Goal: Task Accomplishment & Management: Complete application form

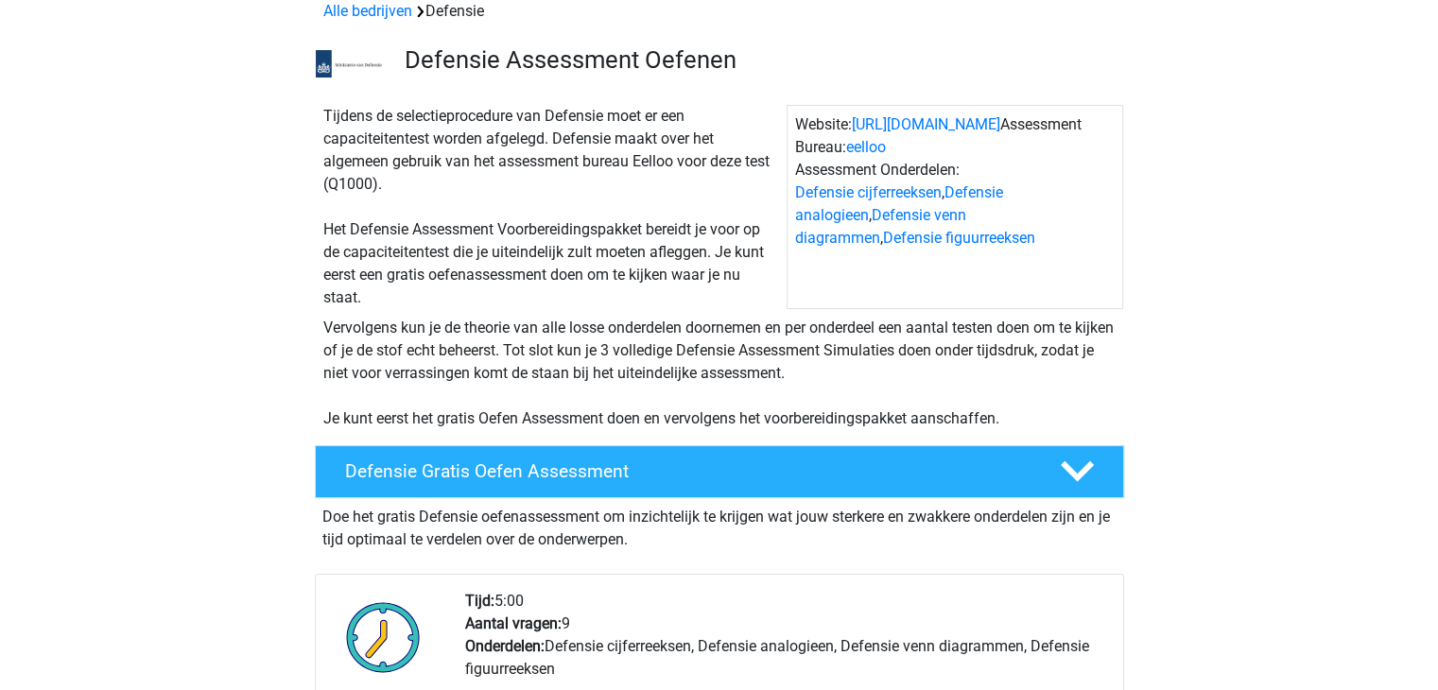
scroll to position [473, 0]
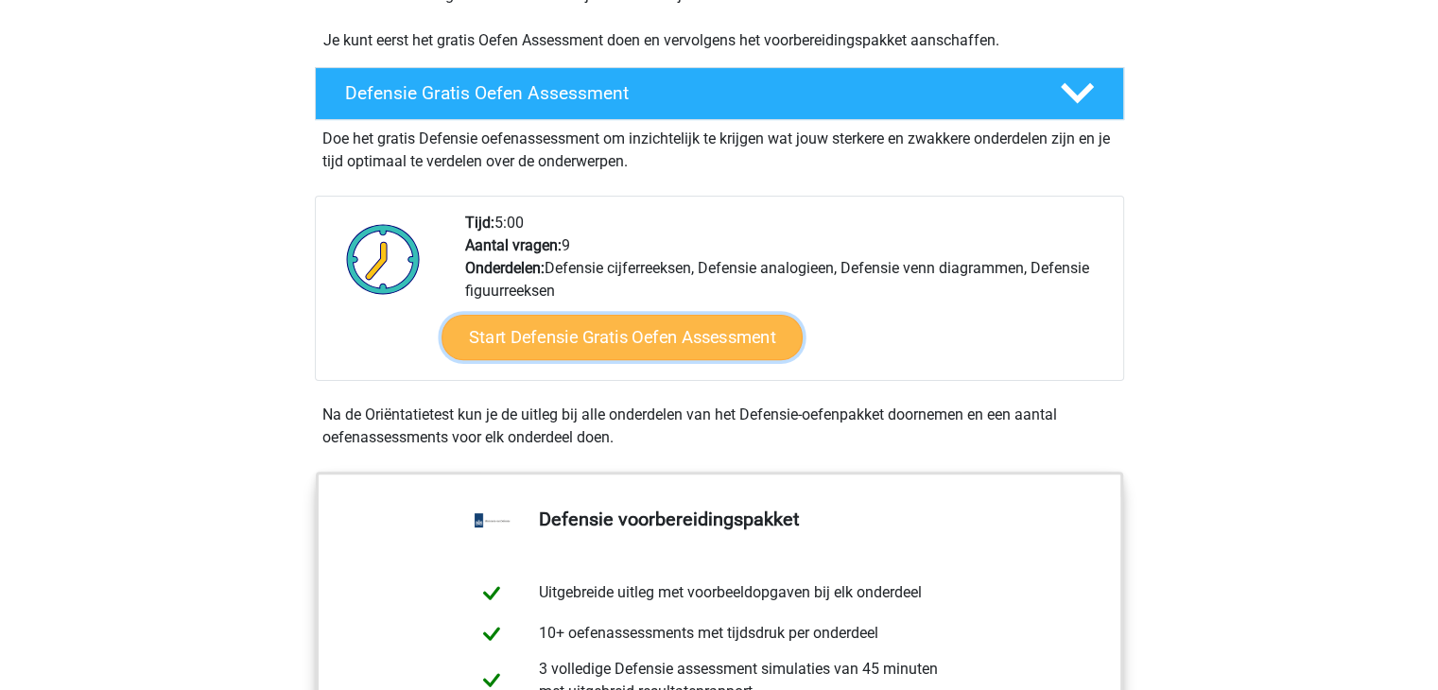
click at [514, 327] on link "Start Defensie Gratis Oefen Assessment" at bounding box center [621, 337] width 361 height 45
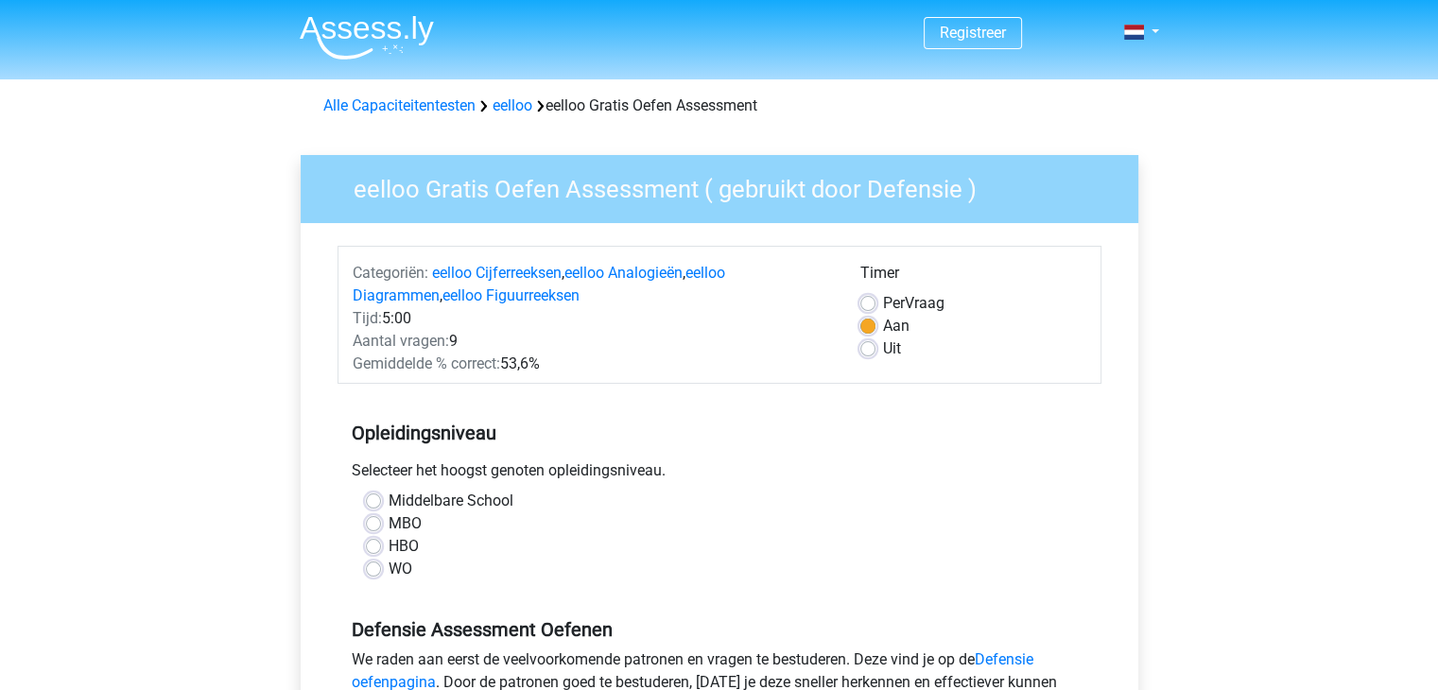
click at [892, 306] on span "Per" at bounding box center [894, 303] width 22 height 18
click at [875, 306] on input "Per Vraag" at bounding box center [867, 301] width 15 height 19
radio input "true"
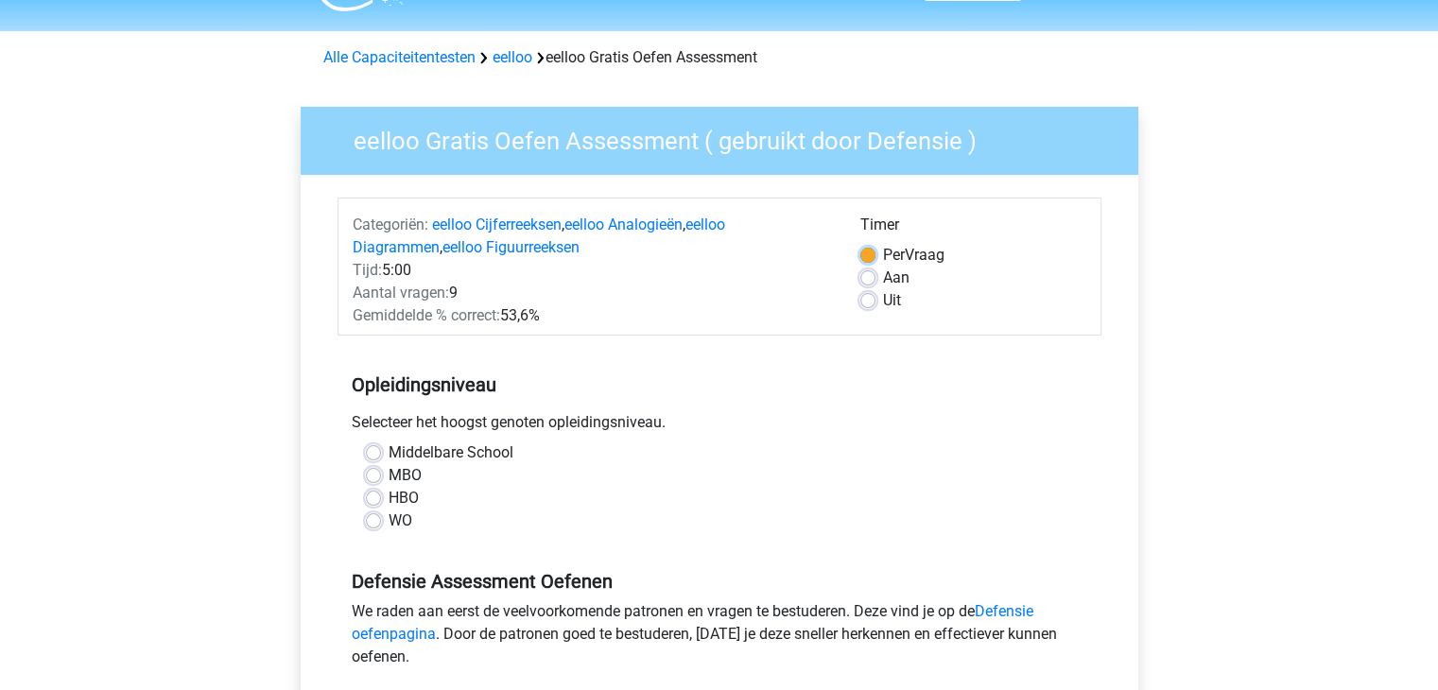
scroll to position [95, 0]
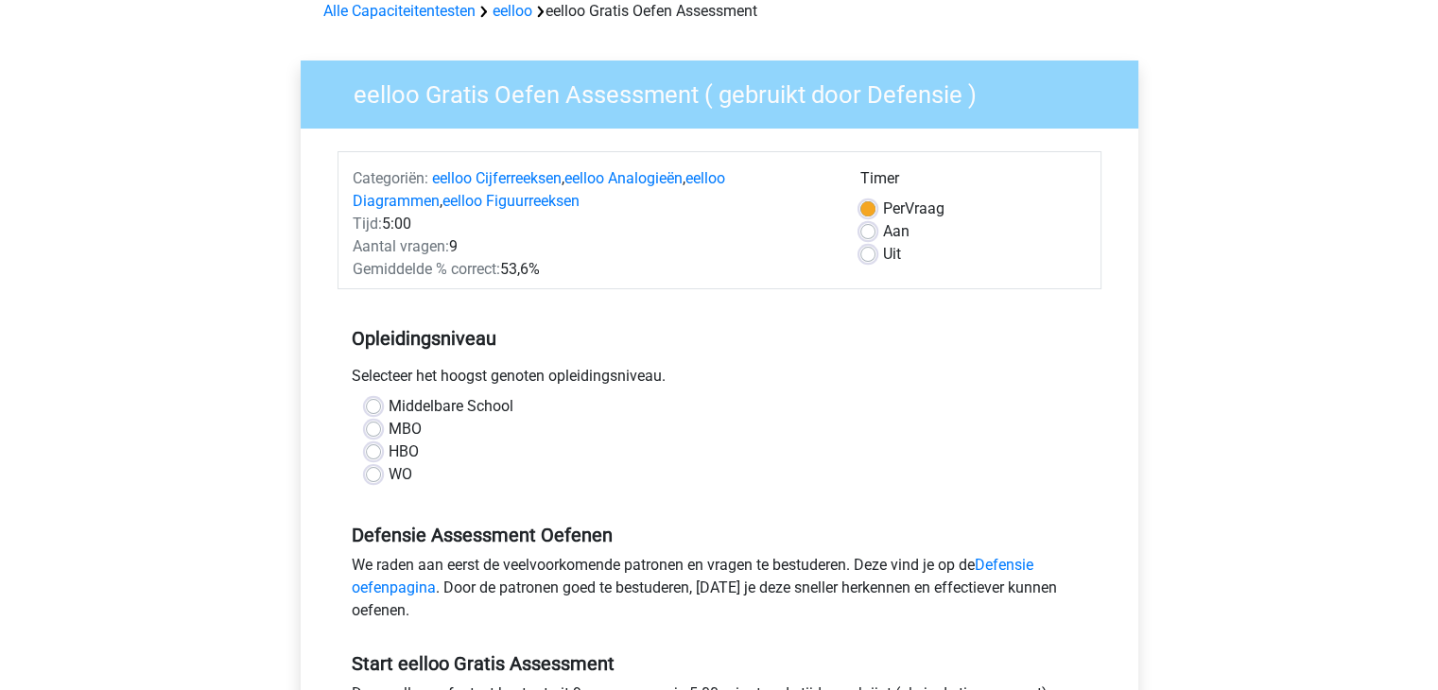
click at [389, 424] on label "MBO" at bounding box center [405, 429] width 33 height 23
click at [381, 424] on input "MBO" at bounding box center [373, 427] width 15 height 19
radio input "true"
drag, startPoint x: 622, startPoint y: 376, endPoint x: 529, endPoint y: 373, distance: 92.7
click at [529, 373] on div "Selecteer het hoogst genoten opleidingsniveau." at bounding box center [719, 380] width 764 height 30
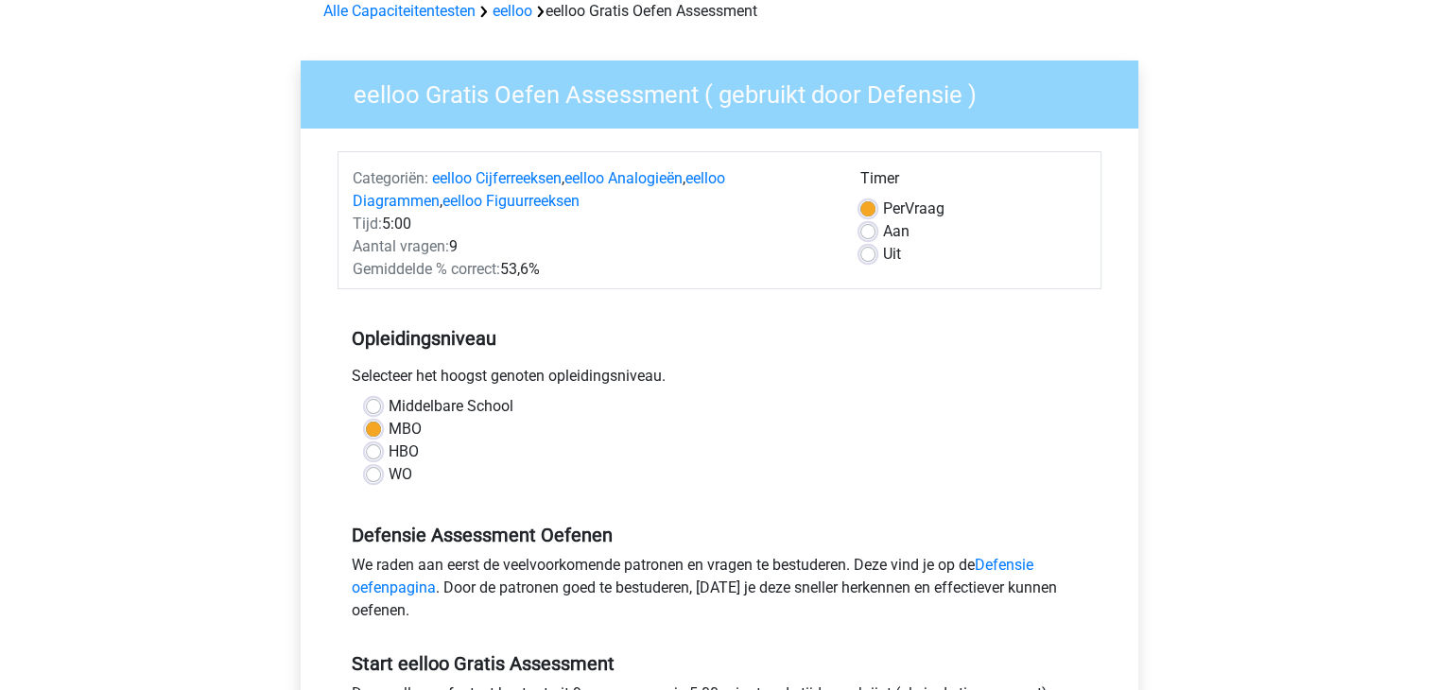
click at [526, 373] on div "Selecteer het hoogst genoten opleidingsniveau." at bounding box center [719, 380] width 764 height 30
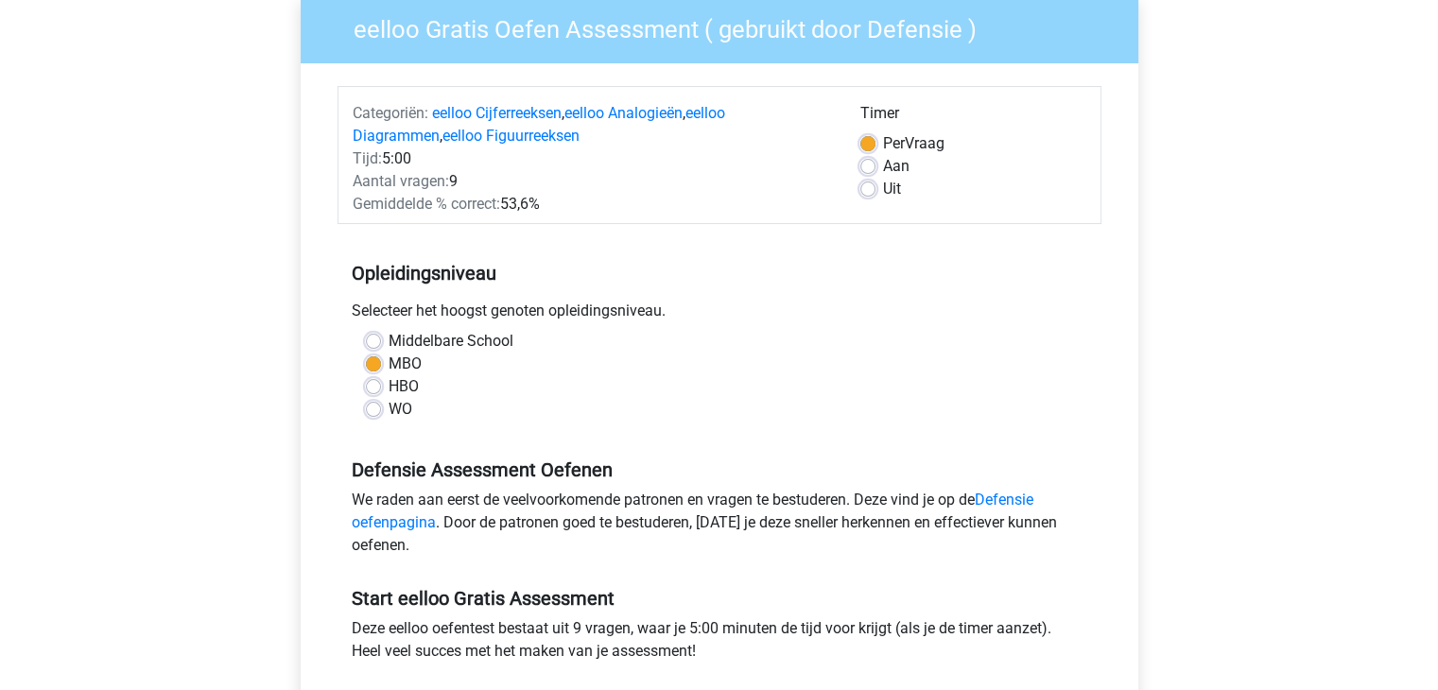
scroll to position [189, 0]
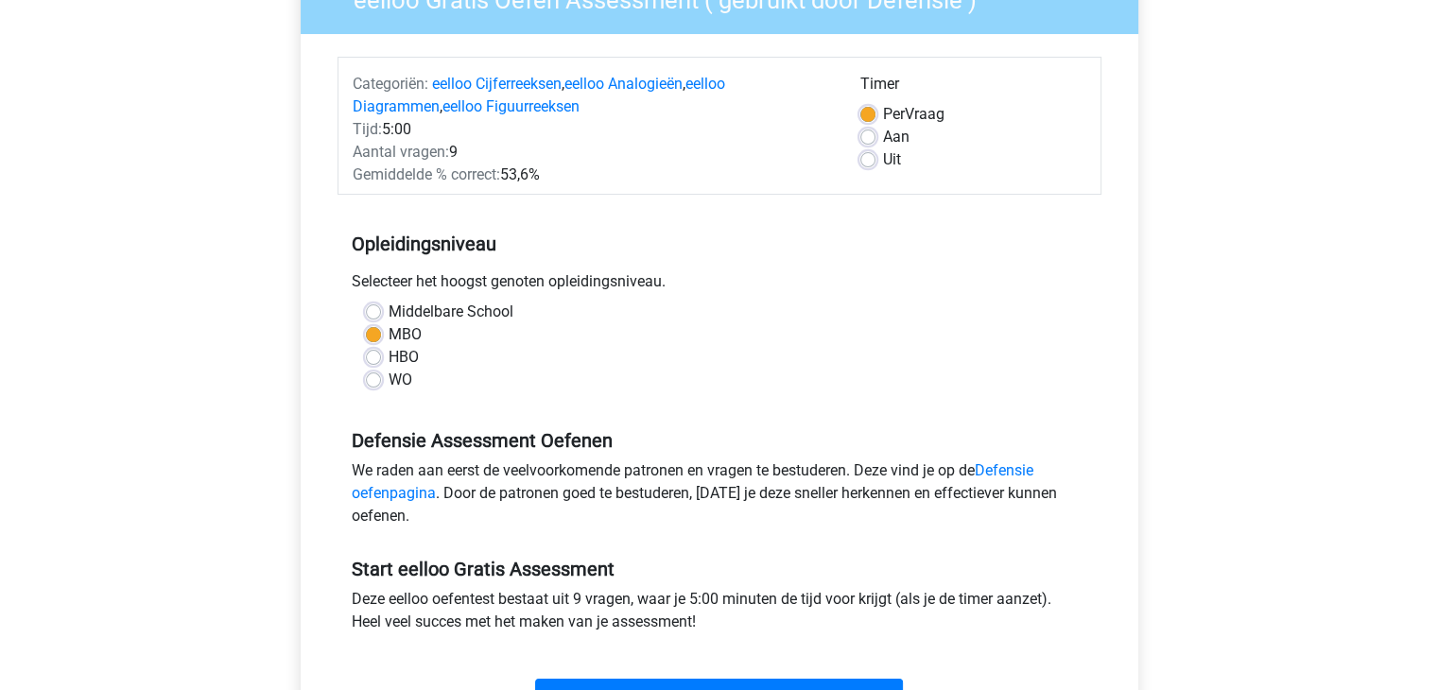
click at [425, 300] on div "Opleidingsniveau Selecteer het hoogst genoten opleidingsniveau. Middelbare Scho…" at bounding box center [719, 304] width 764 height 204
click at [386, 306] on div "Middelbare School" at bounding box center [719, 312] width 707 height 23
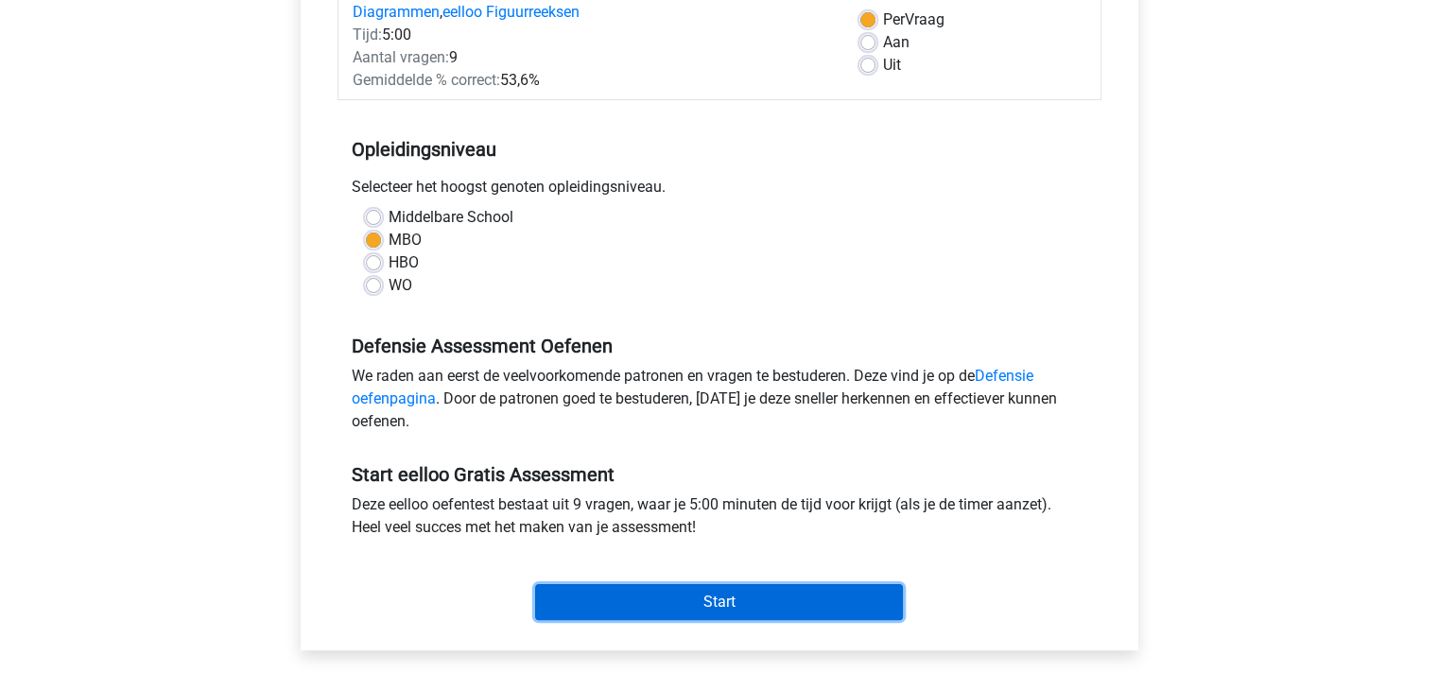
click at [657, 598] on input "Start" at bounding box center [719, 602] width 368 height 36
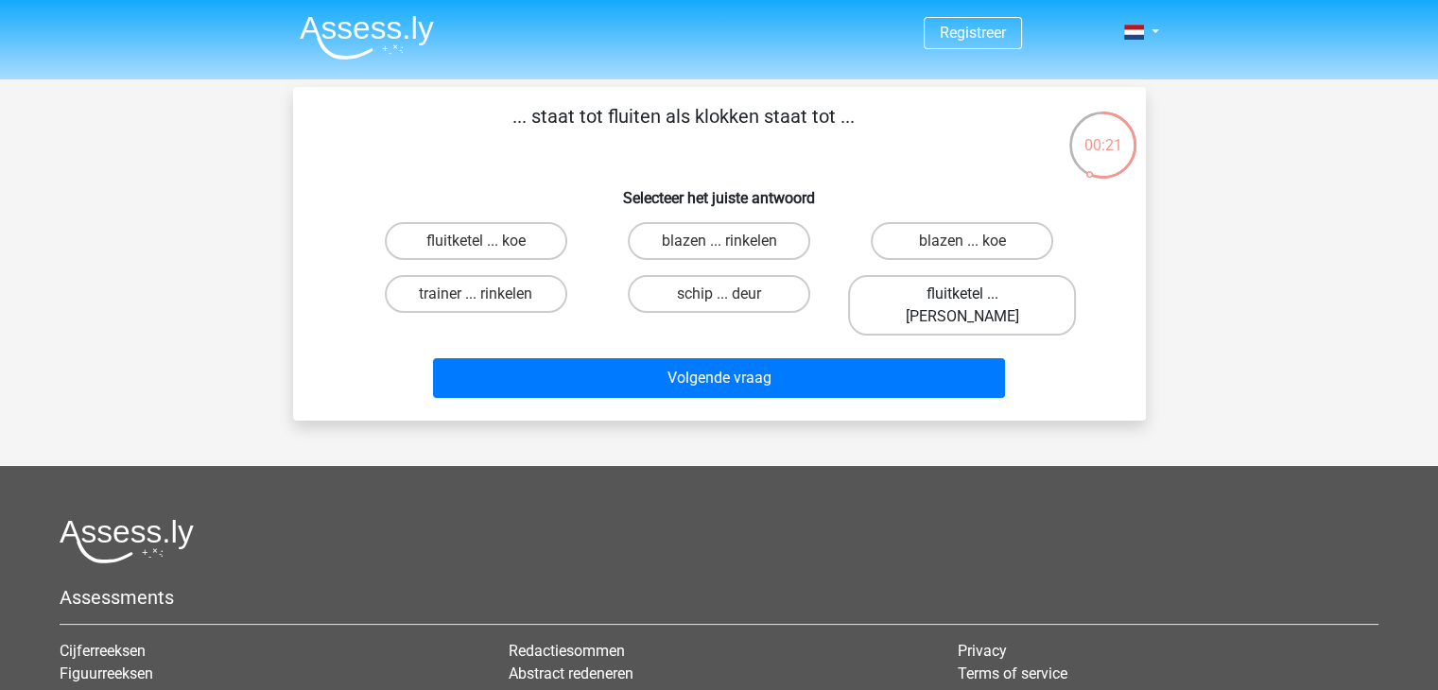
click at [931, 292] on label "fluitketel ... luiden" at bounding box center [962, 305] width 228 height 61
click at [962, 294] on input "fluitketel ... [PERSON_NAME]" at bounding box center [968, 300] width 12 height 12
radio input "true"
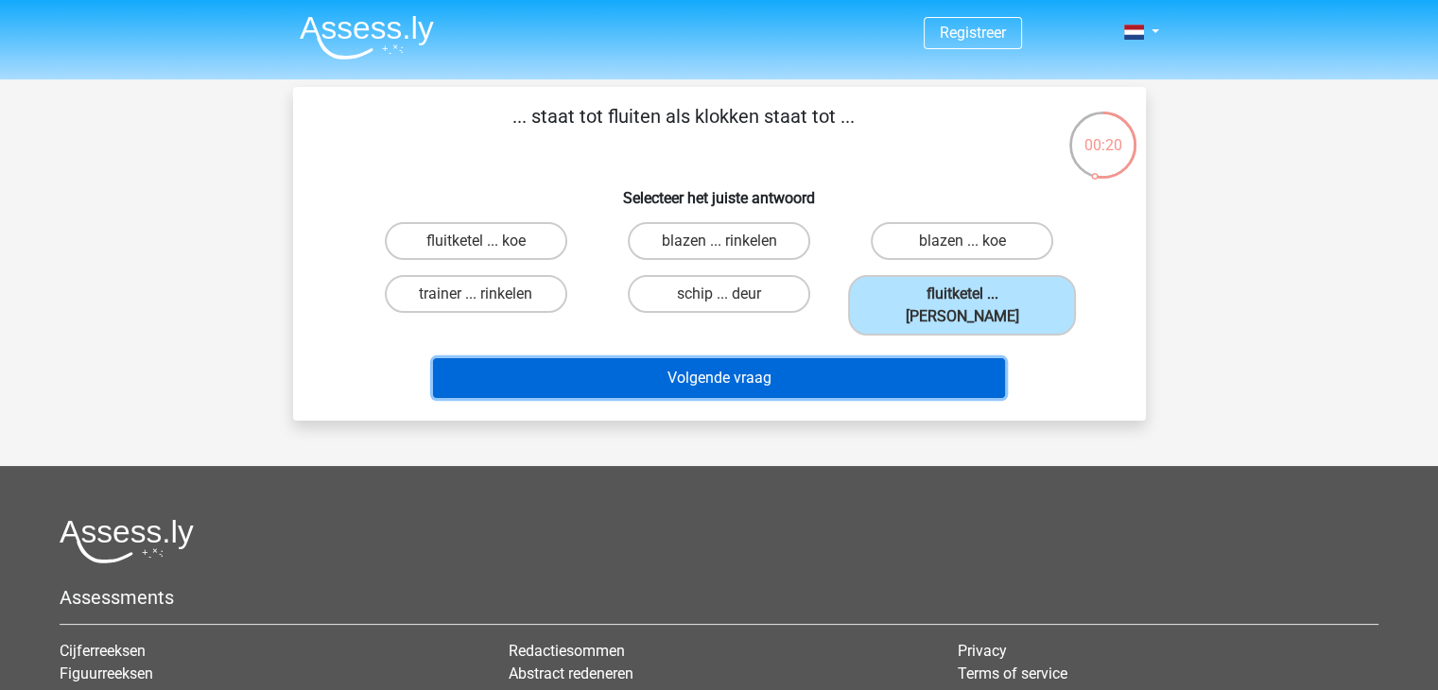
click at [834, 358] on button "Volgende vraag" at bounding box center [719, 378] width 572 height 40
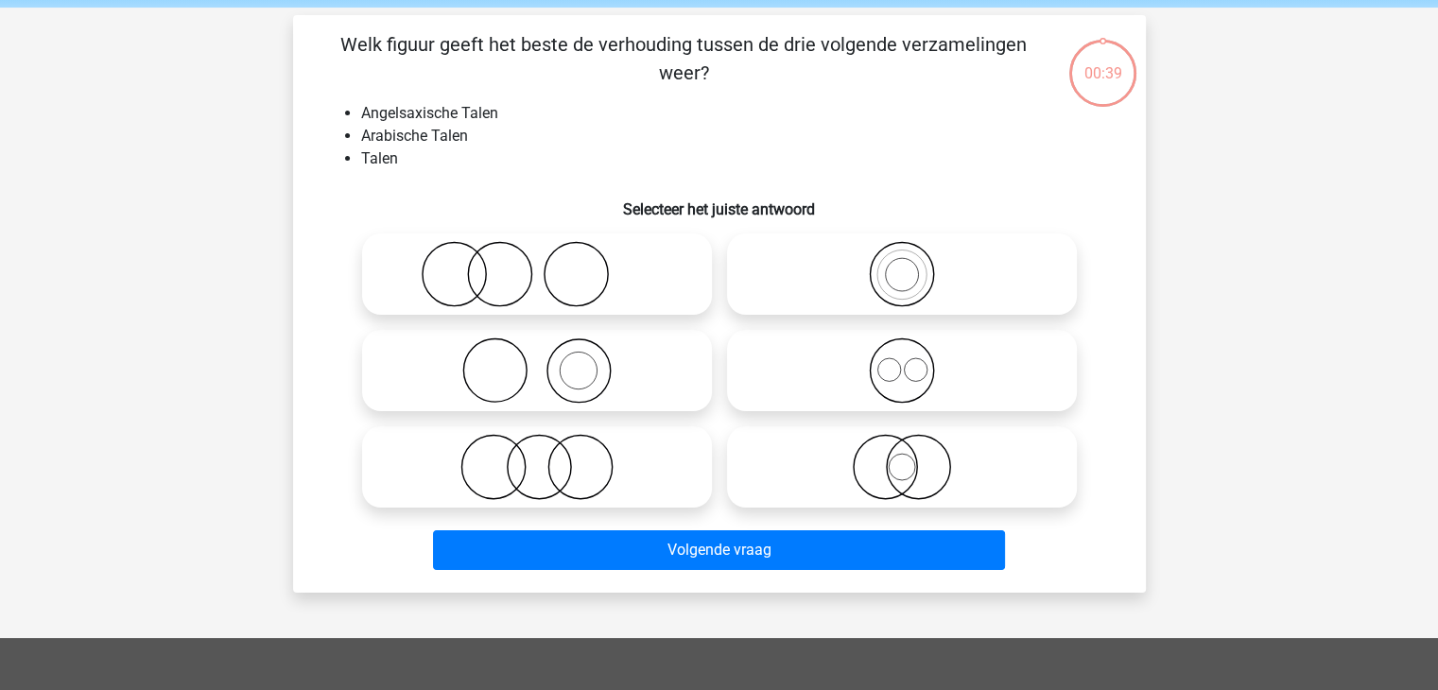
scroll to position [87, 0]
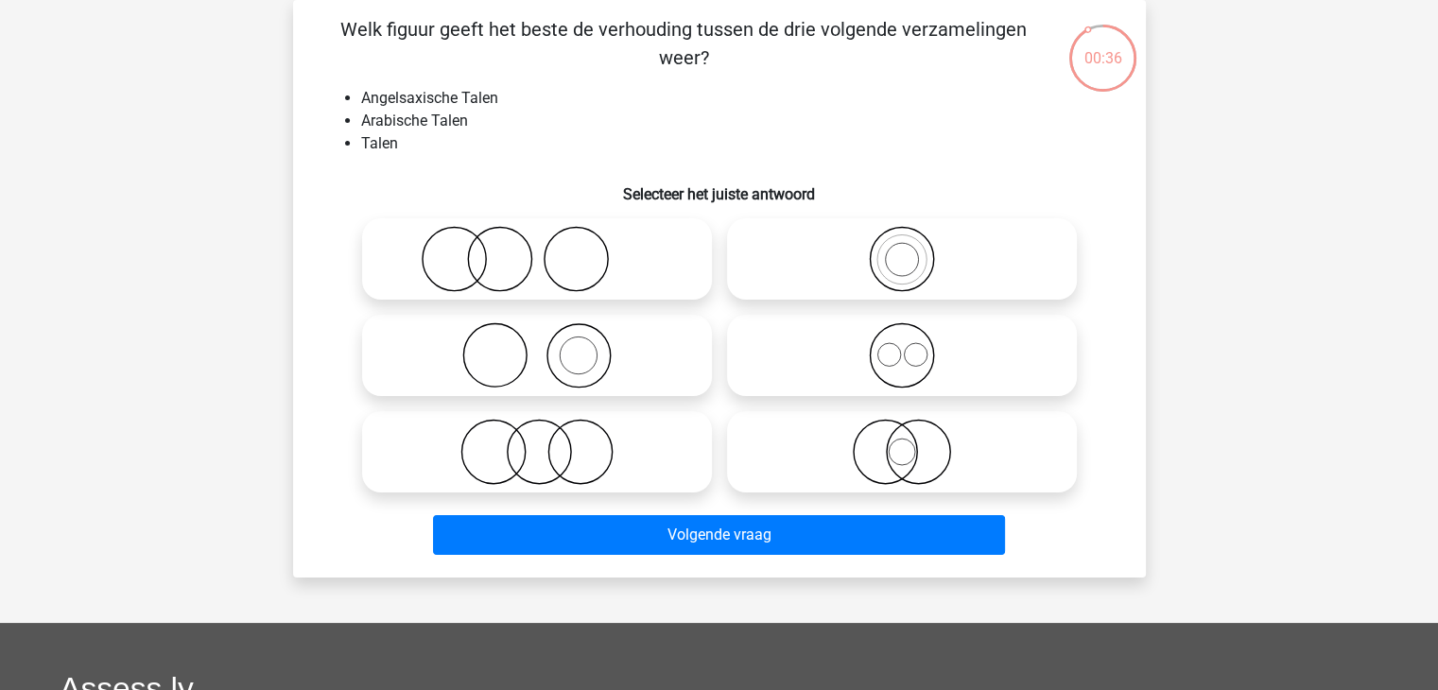
drag, startPoint x: 703, startPoint y: 21, endPoint x: 792, endPoint y: 31, distance: 89.5
click at [787, 33] on p "Welk figuur geeft het beste de verhouding tussen de drie volgende verzamelingen…" at bounding box center [683, 43] width 721 height 57
click at [828, 41] on p "Welk figuur geeft het beste de verhouding tussen de drie volgende verzamelingen…" at bounding box center [683, 43] width 721 height 57
drag, startPoint x: 354, startPoint y: 95, endPoint x: 384, endPoint y: 98, distance: 30.4
click at [383, 98] on ul "Angelsaxische Talen Arabische Talen Talen" at bounding box center [719, 121] width 792 height 68
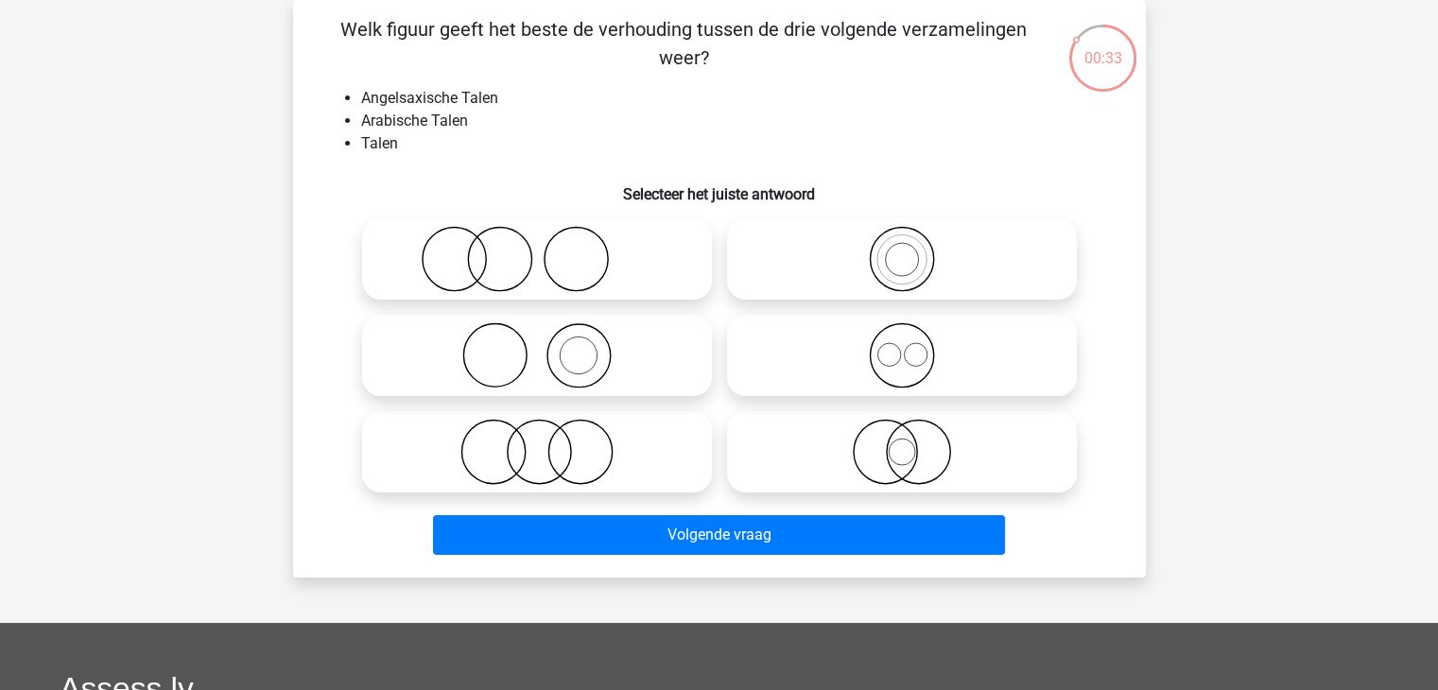
click at [400, 98] on li "Angelsaxische Talen" at bounding box center [738, 98] width 754 height 23
click at [382, 119] on li "Arabische Talen" at bounding box center [738, 121] width 754 height 23
click at [394, 119] on li "Arabische Talen" at bounding box center [738, 121] width 754 height 23
click at [471, 451] on icon at bounding box center [537, 452] width 335 height 66
click at [537, 442] on input "radio" at bounding box center [543, 436] width 12 height 12
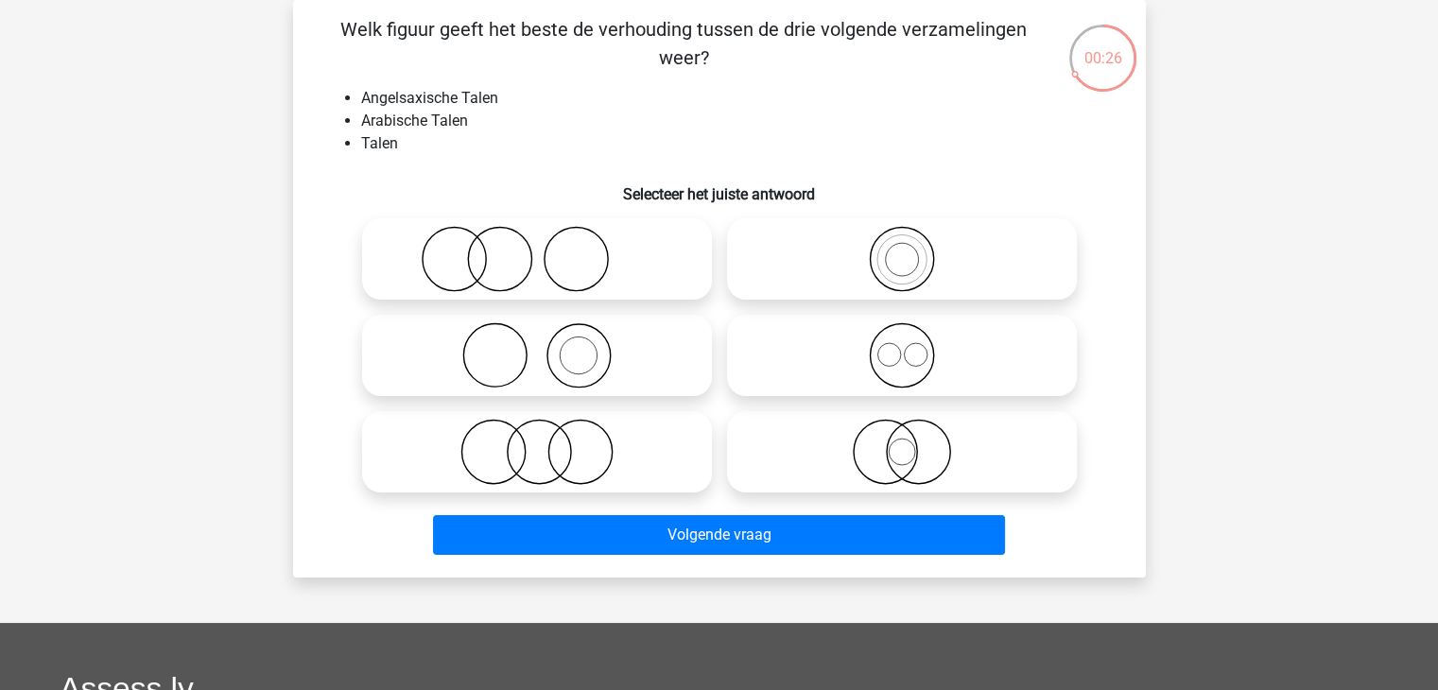
radio input "true"
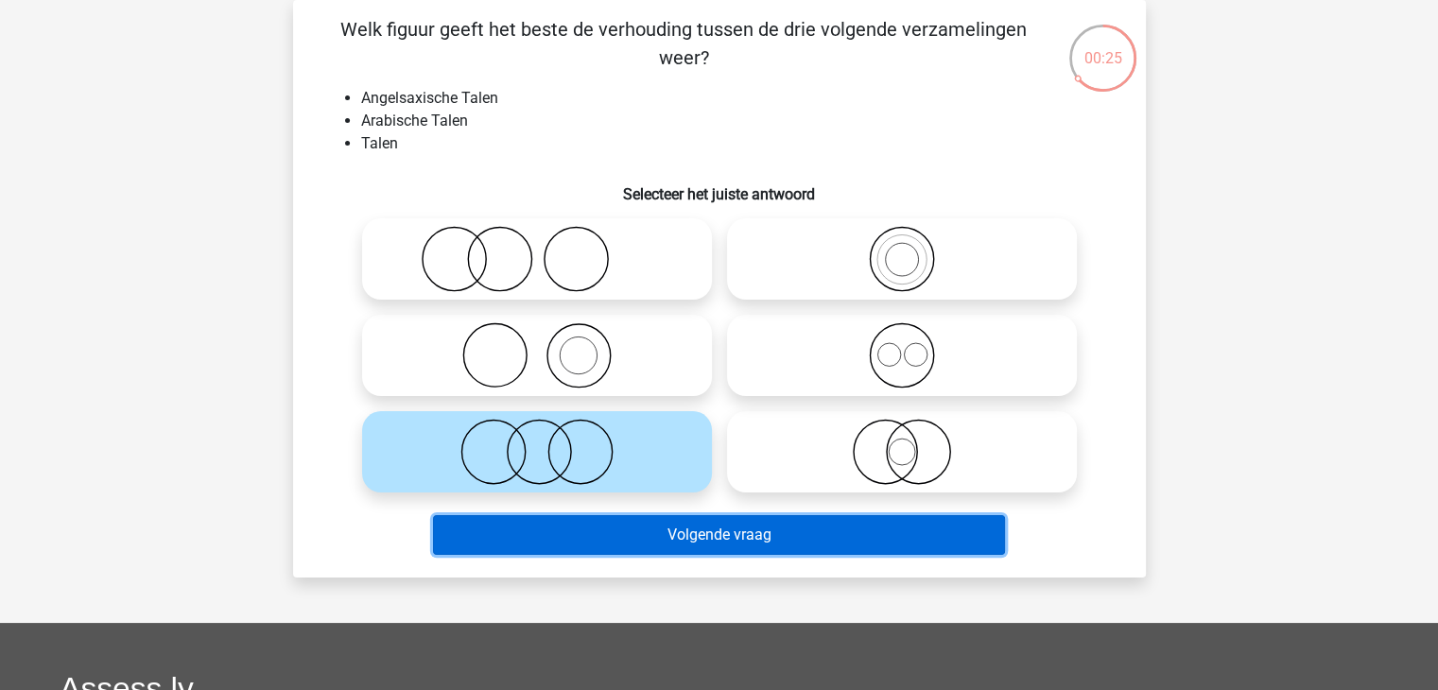
click at [518, 541] on button "Volgende vraag" at bounding box center [719, 535] width 572 height 40
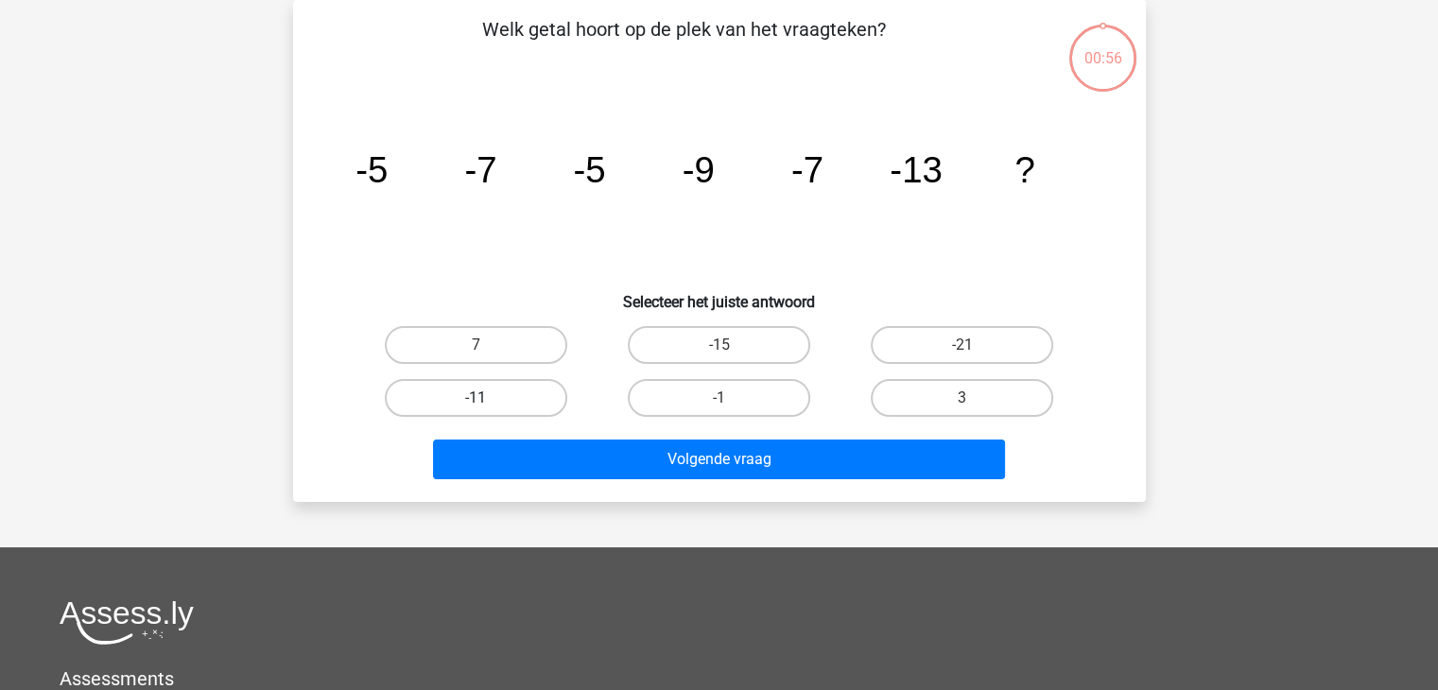
scroll to position [0, 0]
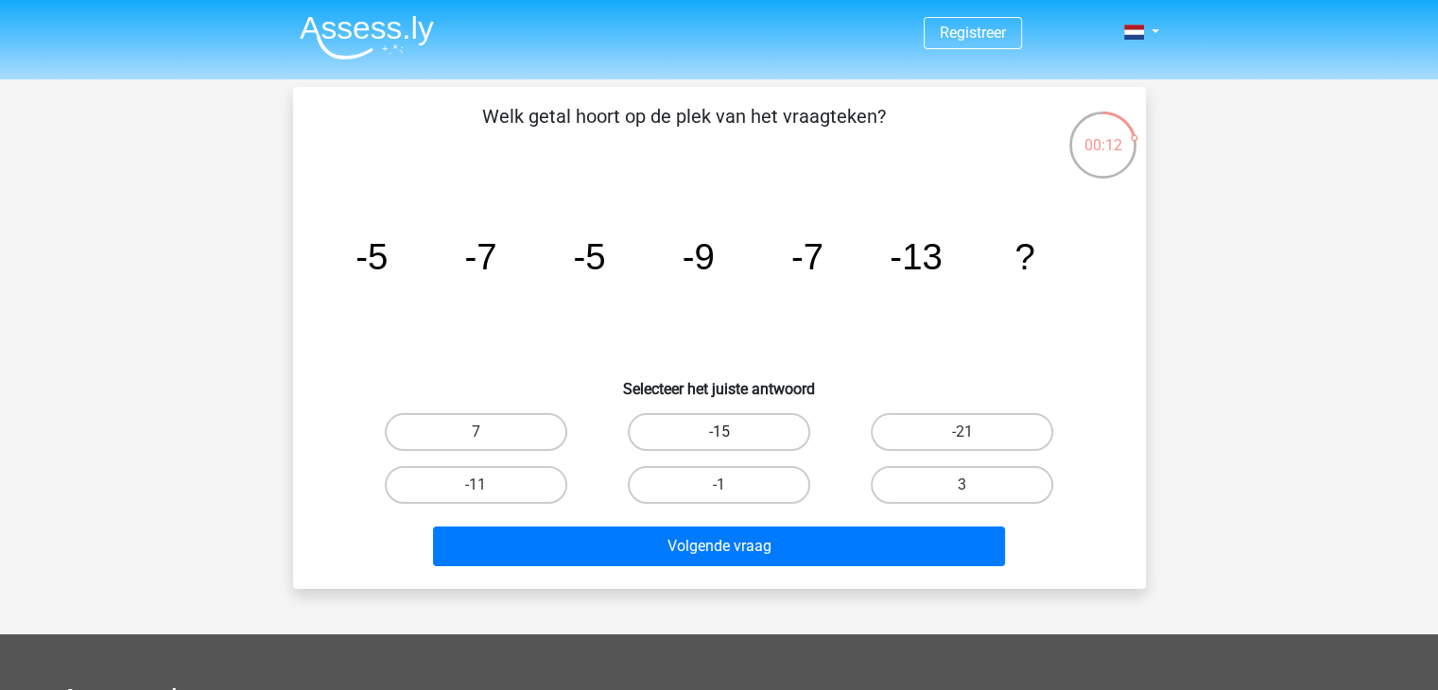
click at [751, 433] on label "-15" at bounding box center [719, 432] width 182 height 38
click at [731, 433] on input "-15" at bounding box center [724, 438] width 12 height 12
radio input "true"
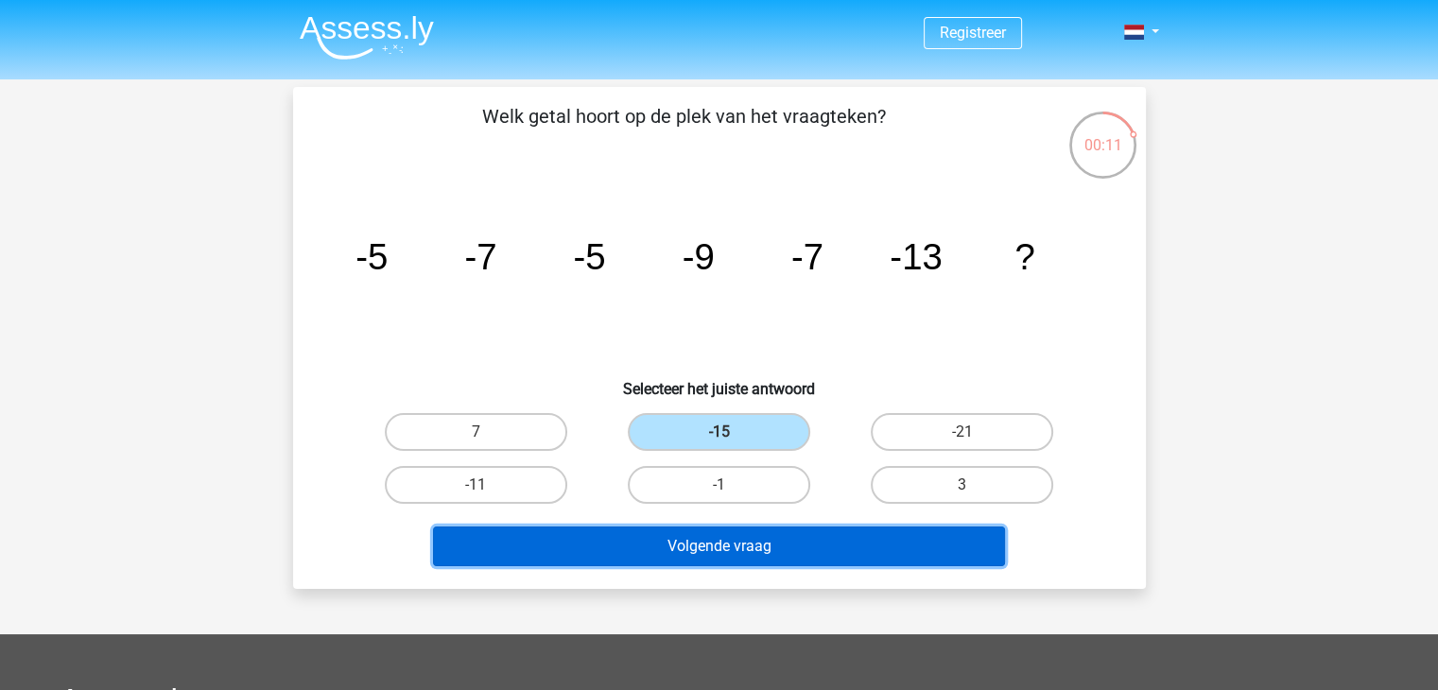
click at [776, 553] on button "Volgende vraag" at bounding box center [719, 547] width 572 height 40
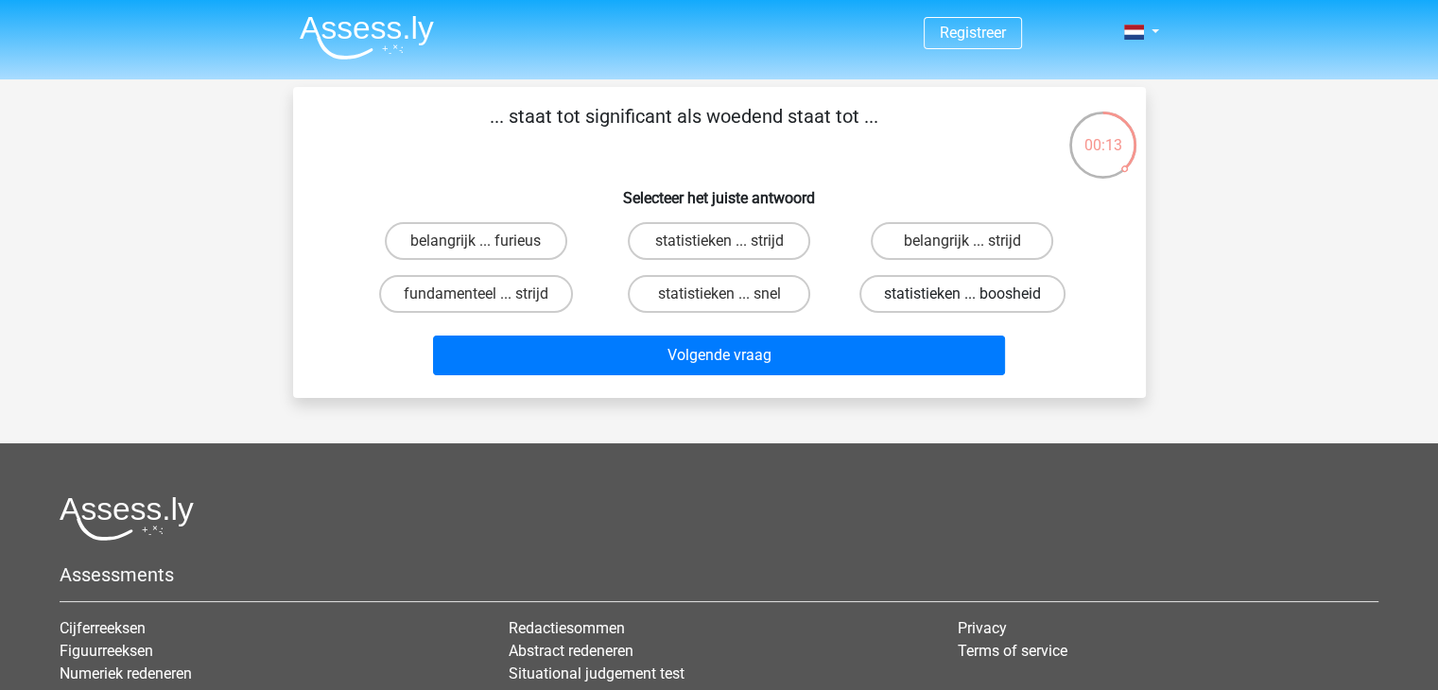
click at [968, 285] on label "statistieken ... boosheid" at bounding box center [962, 294] width 206 height 38
click at [968, 294] on input "statistieken ... boosheid" at bounding box center [968, 300] width 12 height 12
radio input "true"
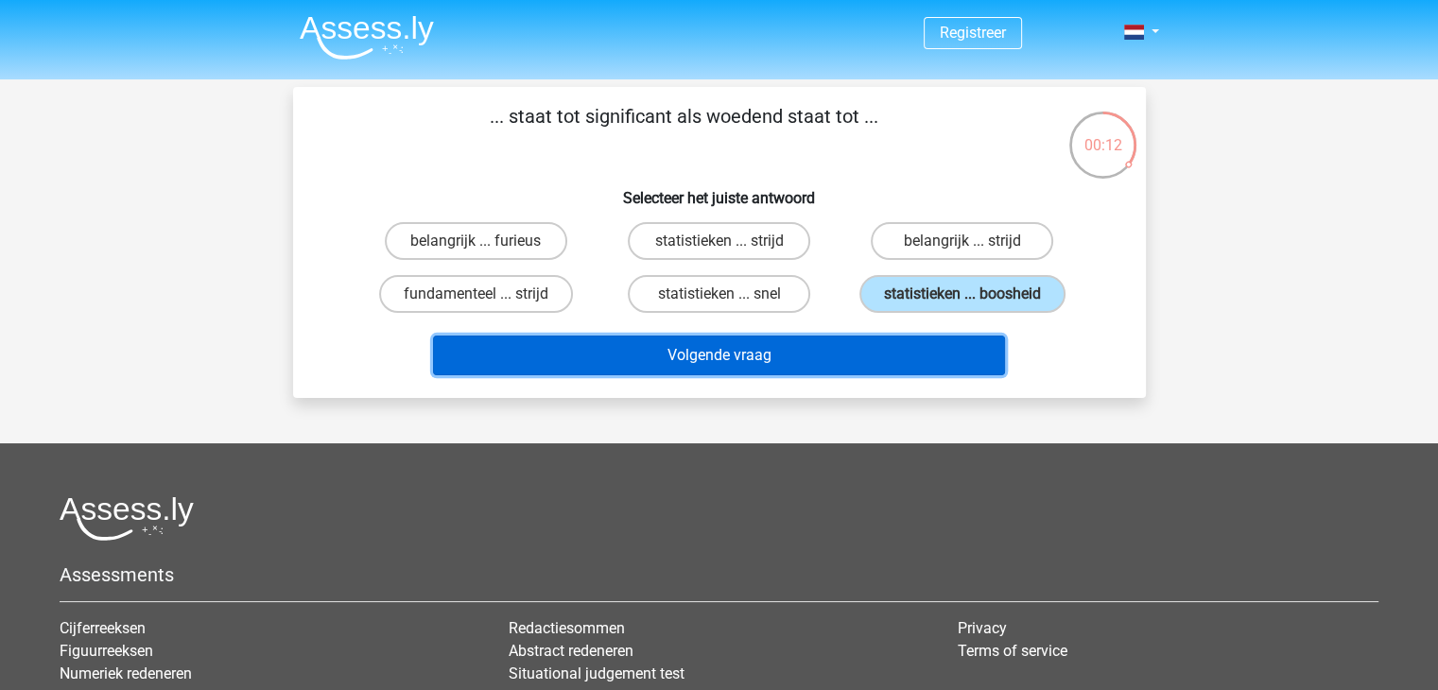
click at [882, 357] on button "Volgende vraag" at bounding box center [719, 356] width 572 height 40
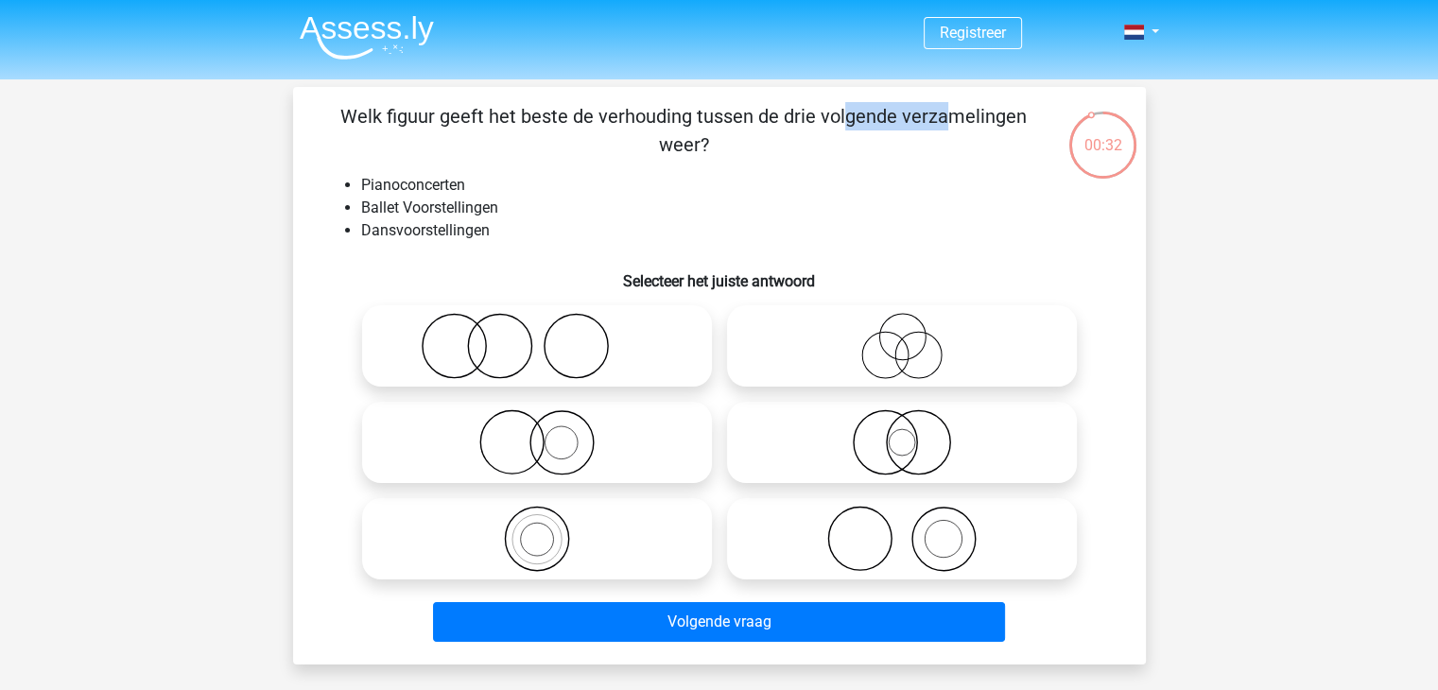
drag, startPoint x: 466, startPoint y: 122, endPoint x: 566, endPoint y: 107, distance: 101.3
click at [560, 107] on p "Welk figuur geeft het beste de verhouding tussen de drie volgende verzamelingen…" at bounding box center [683, 130] width 721 height 57
click at [609, 111] on p "Welk figuur geeft het beste de verhouding tussen de drie volgende verzamelingen…" at bounding box center [683, 130] width 721 height 57
drag, startPoint x: 355, startPoint y: 186, endPoint x: 418, endPoint y: 176, distance: 63.3
click at [418, 176] on ul "Pianoconcerten Ballet Voorstellingen Dansvoorstellingen" at bounding box center [719, 208] width 792 height 68
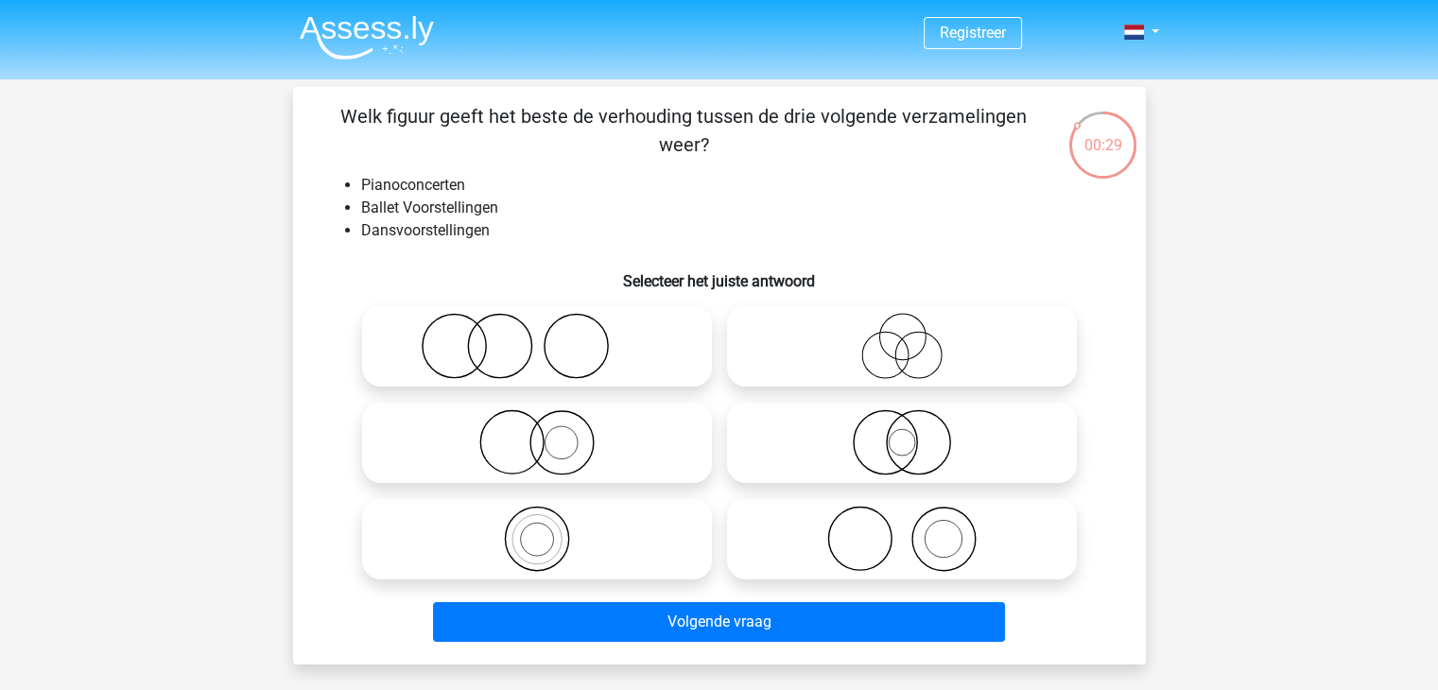
click at [441, 177] on li "Pianoconcerten" at bounding box center [738, 185] width 754 height 23
click at [404, 195] on li "Pianoconcerten" at bounding box center [738, 185] width 754 height 23
drag, startPoint x: 405, startPoint y: 212, endPoint x: 442, endPoint y: 220, distance: 38.8
click at [442, 220] on ul "Pianoconcerten Ballet Voorstellingen Dansvoorstellingen" at bounding box center [719, 208] width 792 height 68
click at [442, 230] on li "Dansvoorstellingen" at bounding box center [738, 230] width 754 height 23
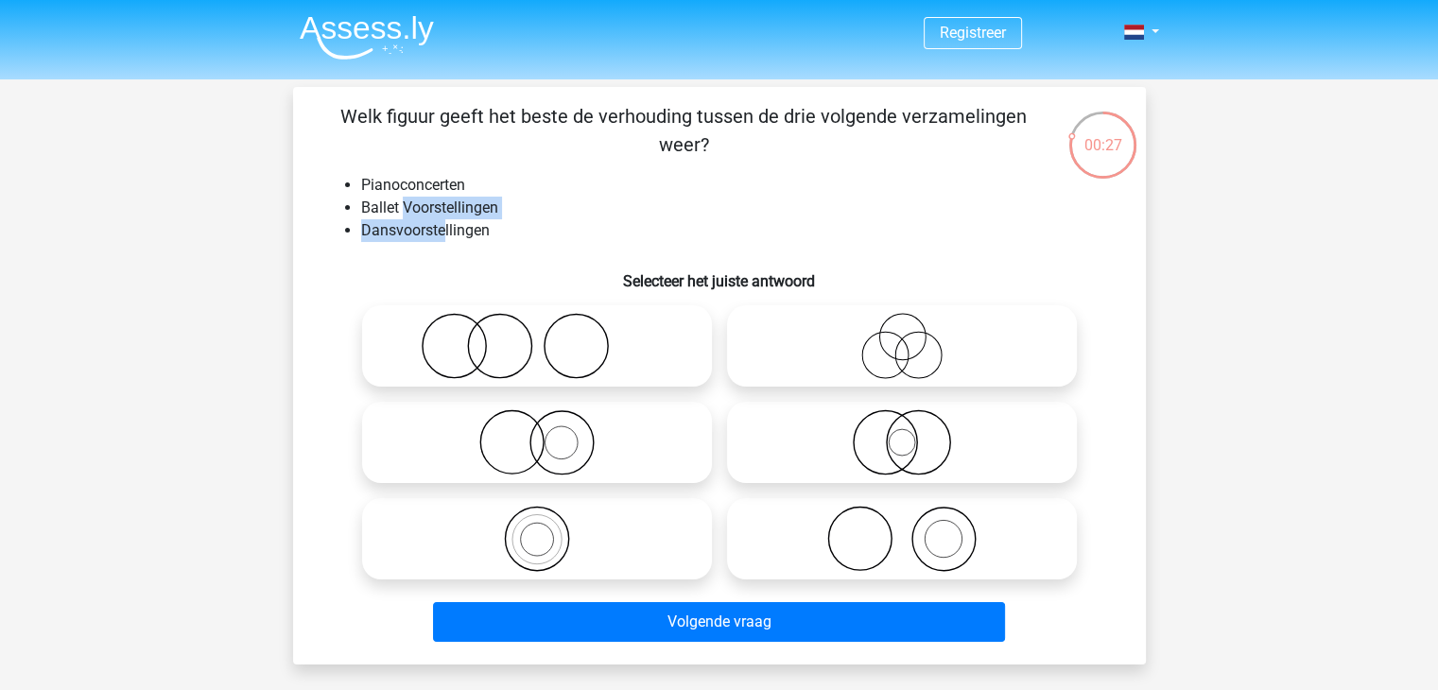
click at [476, 216] on li "Ballet Voorstellingen" at bounding box center [738, 208] width 754 height 23
click at [537, 193] on li "Pianoconcerten" at bounding box center [738, 185] width 754 height 23
drag, startPoint x: 418, startPoint y: 203, endPoint x: 441, endPoint y: 204, distance: 23.7
click at [433, 203] on li "Ballet Voorstellingen" at bounding box center [738, 208] width 754 height 23
click at [477, 204] on li "Ballet Voorstellingen" at bounding box center [738, 208] width 754 height 23
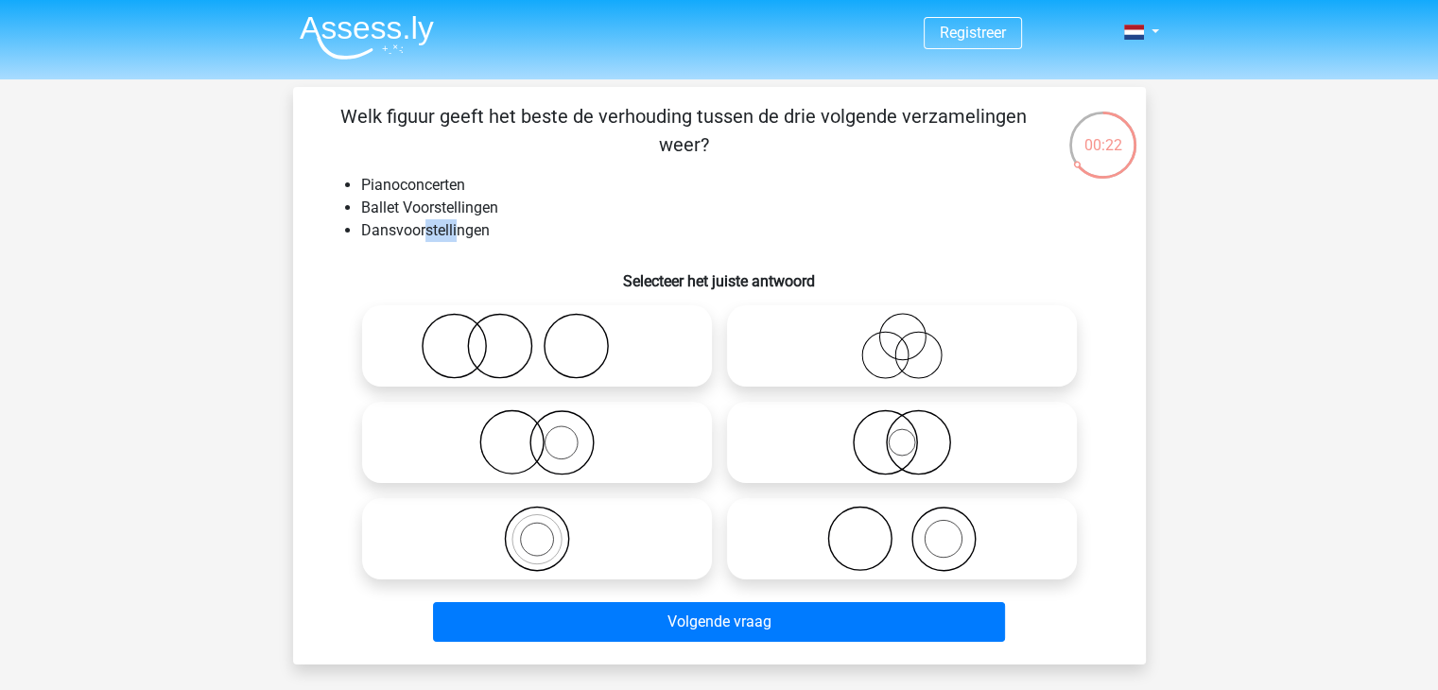
drag, startPoint x: 424, startPoint y: 228, endPoint x: 455, endPoint y: 233, distance: 31.6
click at [455, 233] on li "Dansvoorstellingen" at bounding box center [738, 230] width 754 height 23
click at [476, 220] on li "Dansvoorstellingen" at bounding box center [738, 230] width 754 height 23
click at [562, 428] on icon at bounding box center [537, 442] width 335 height 66
click at [549, 428] on input "radio" at bounding box center [543, 427] width 12 height 12
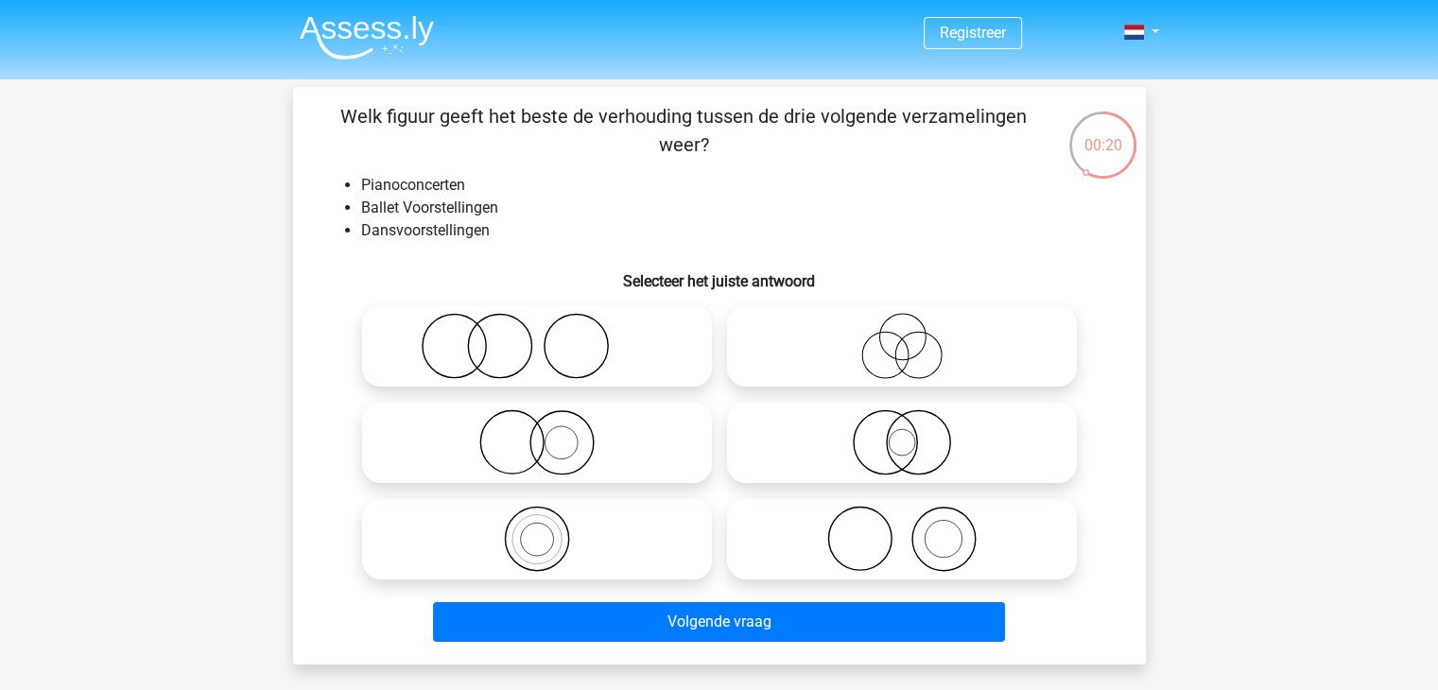
radio input "true"
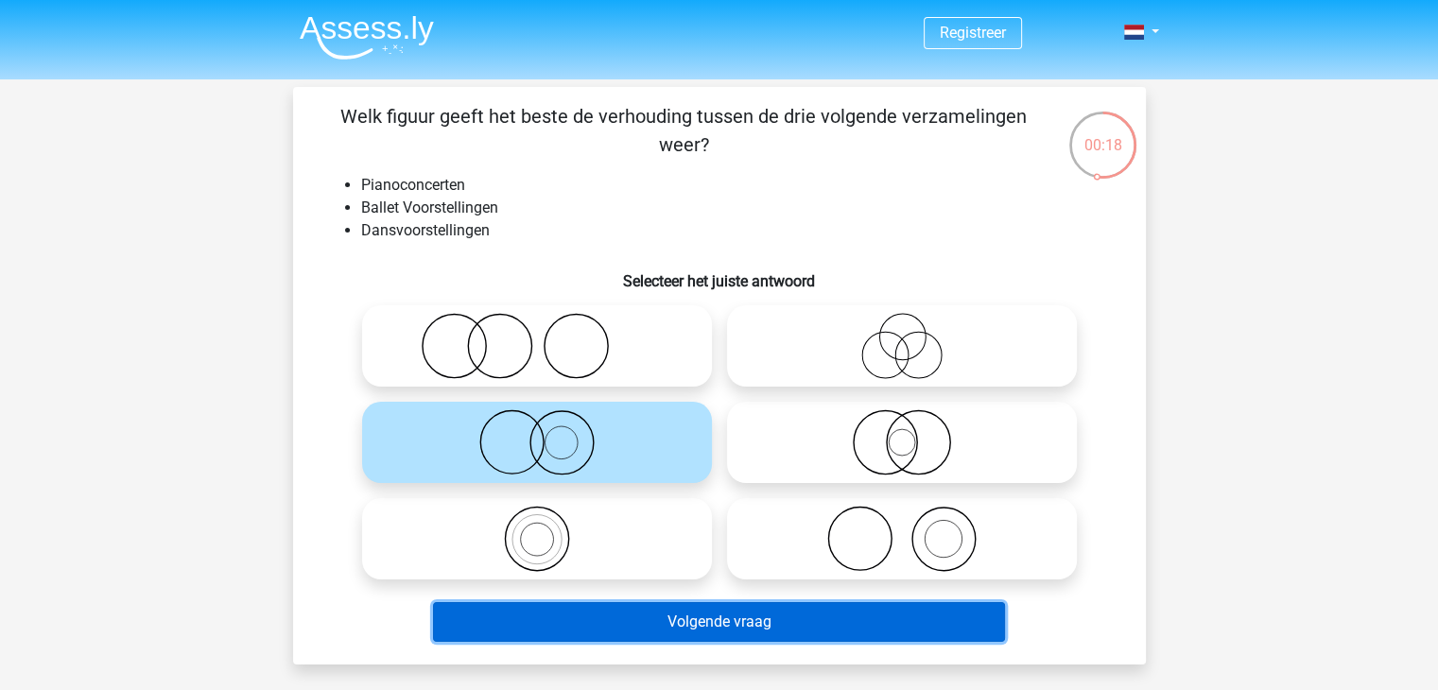
click at [586, 615] on button "Volgende vraag" at bounding box center [719, 622] width 572 height 40
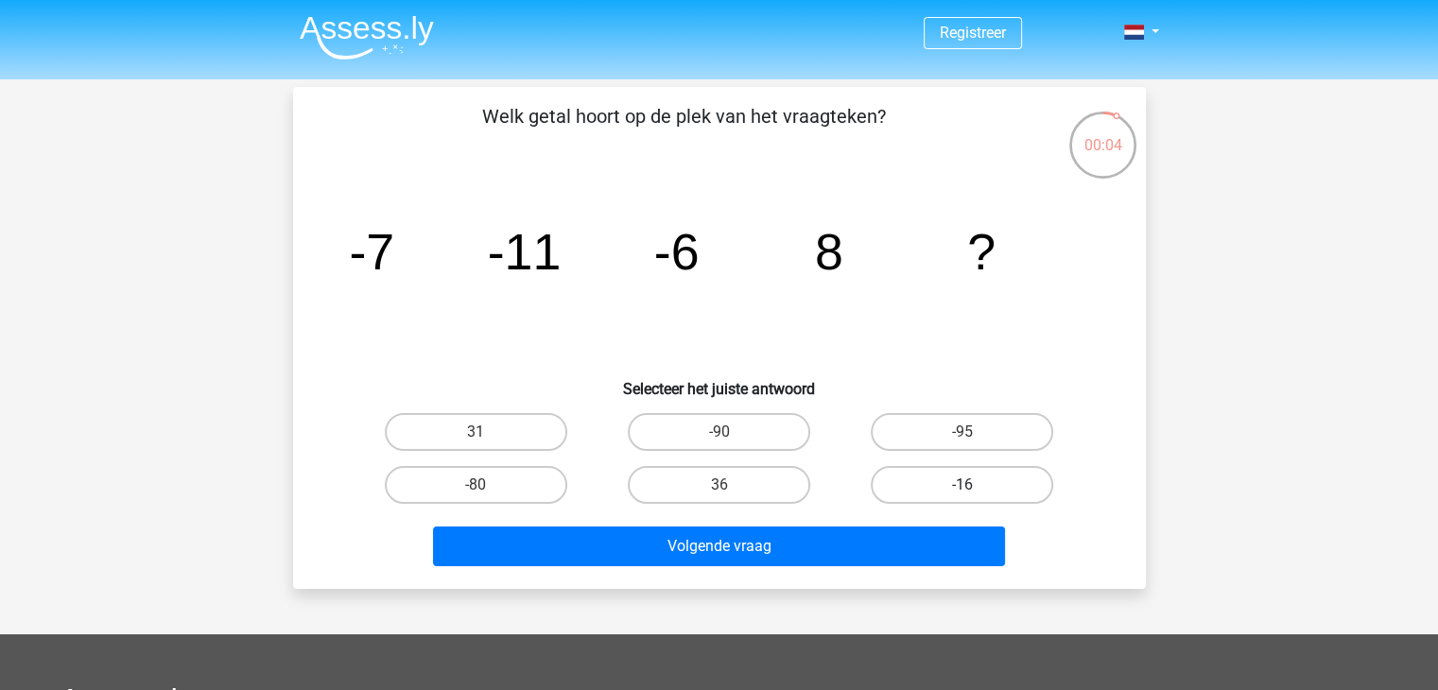
click at [914, 493] on label "-16" at bounding box center [962, 485] width 182 height 38
click at [962, 493] on input "-16" at bounding box center [968, 491] width 12 height 12
radio input "true"
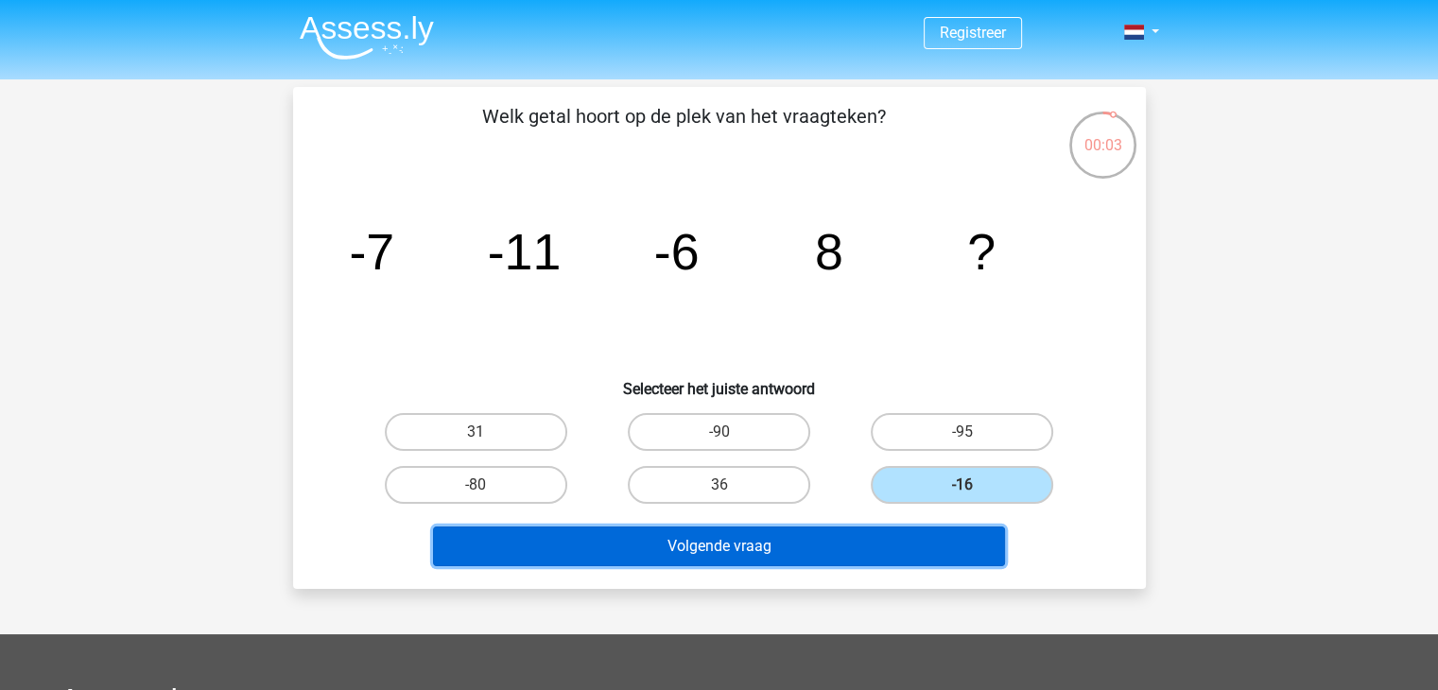
click at [896, 553] on button "Volgende vraag" at bounding box center [719, 547] width 572 height 40
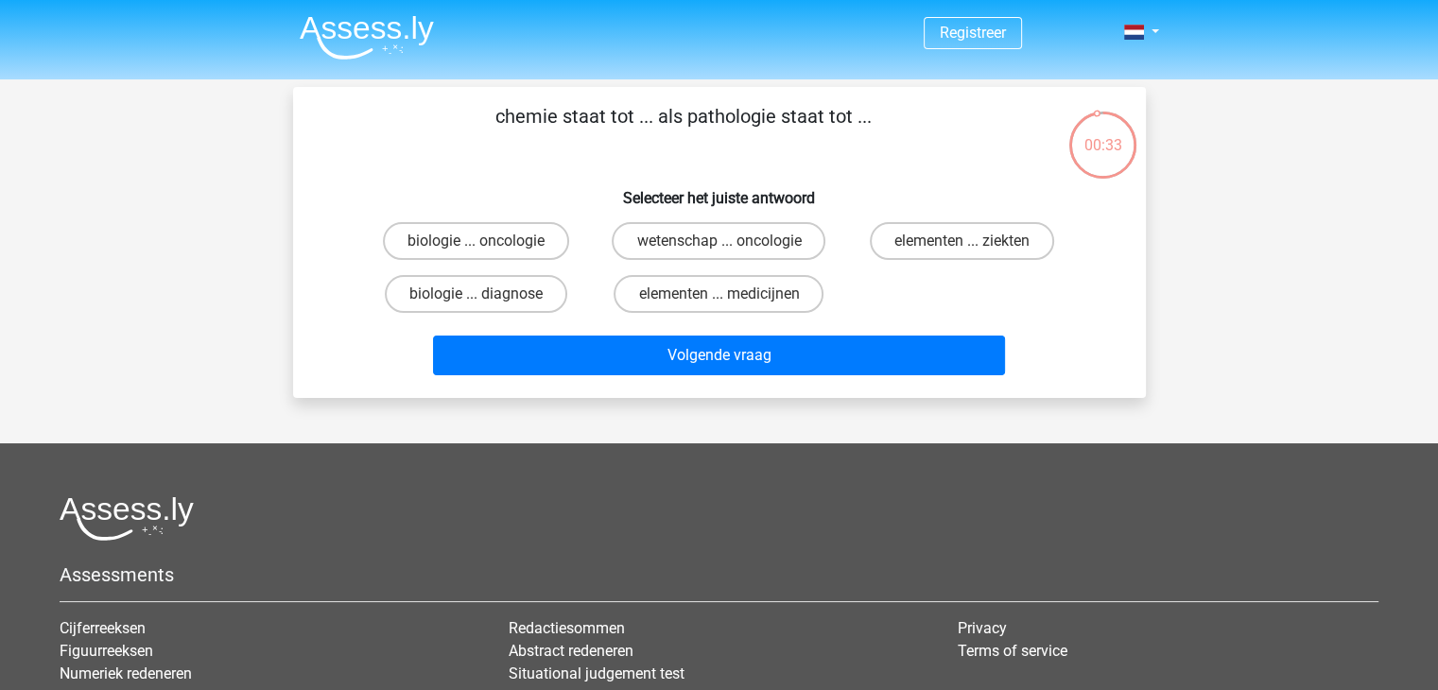
click at [578, 112] on p "chemie staat tot ... als pathologie staat tot ..." at bounding box center [683, 130] width 721 height 57
click at [632, 125] on p "chemie staat tot ... als pathologie staat tot ..." at bounding box center [683, 130] width 721 height 57
click at [758, 258] on label "wetenschap ... oncologie" at bounding box center [719, 241] width 214 height 38
click at [731, 253] on input "wetenschap ... oncologie" at bounding box center [724, 247] width 12 height 12
radio input "true"
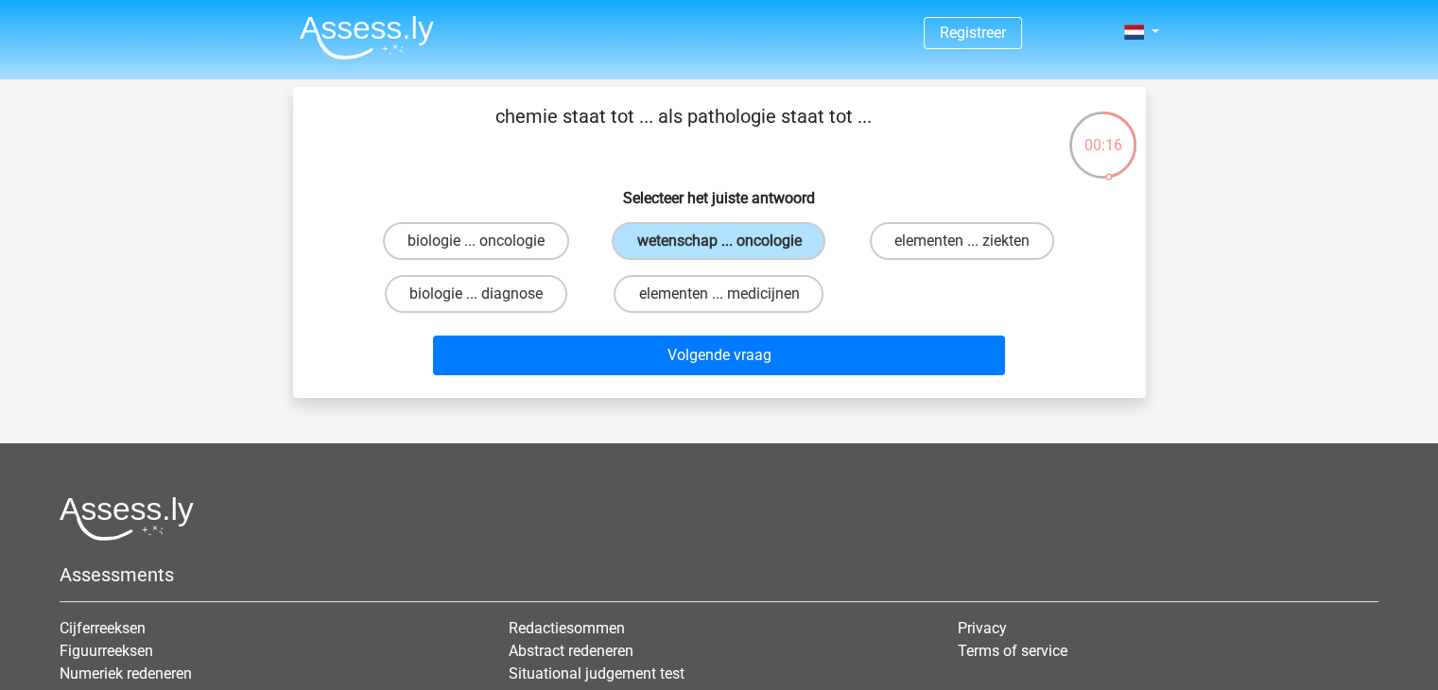
click at [765, 315] on div "elementen ... medicijnen" at bounding box center [718, 294] width 243 height 53
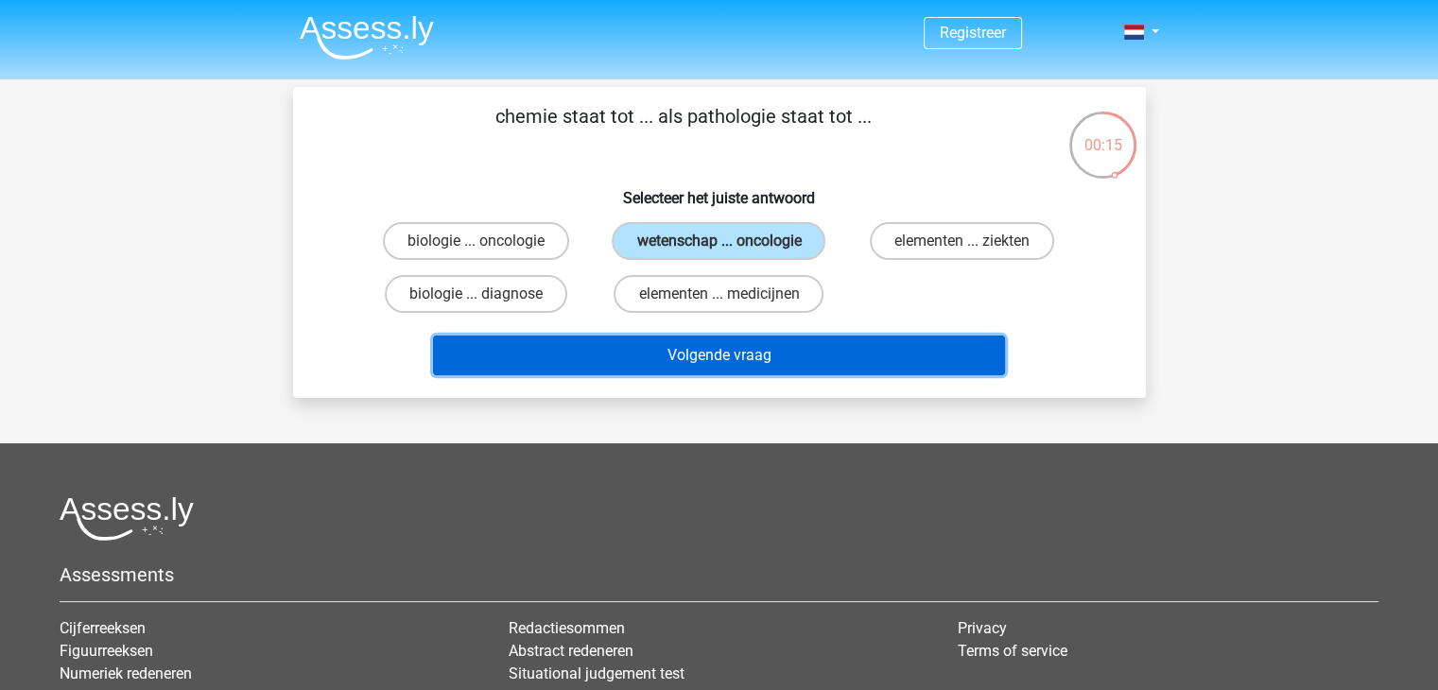
click at [770, 344] on button "Volgende vraag" at bounding box center [719, 356] width 572 height 40
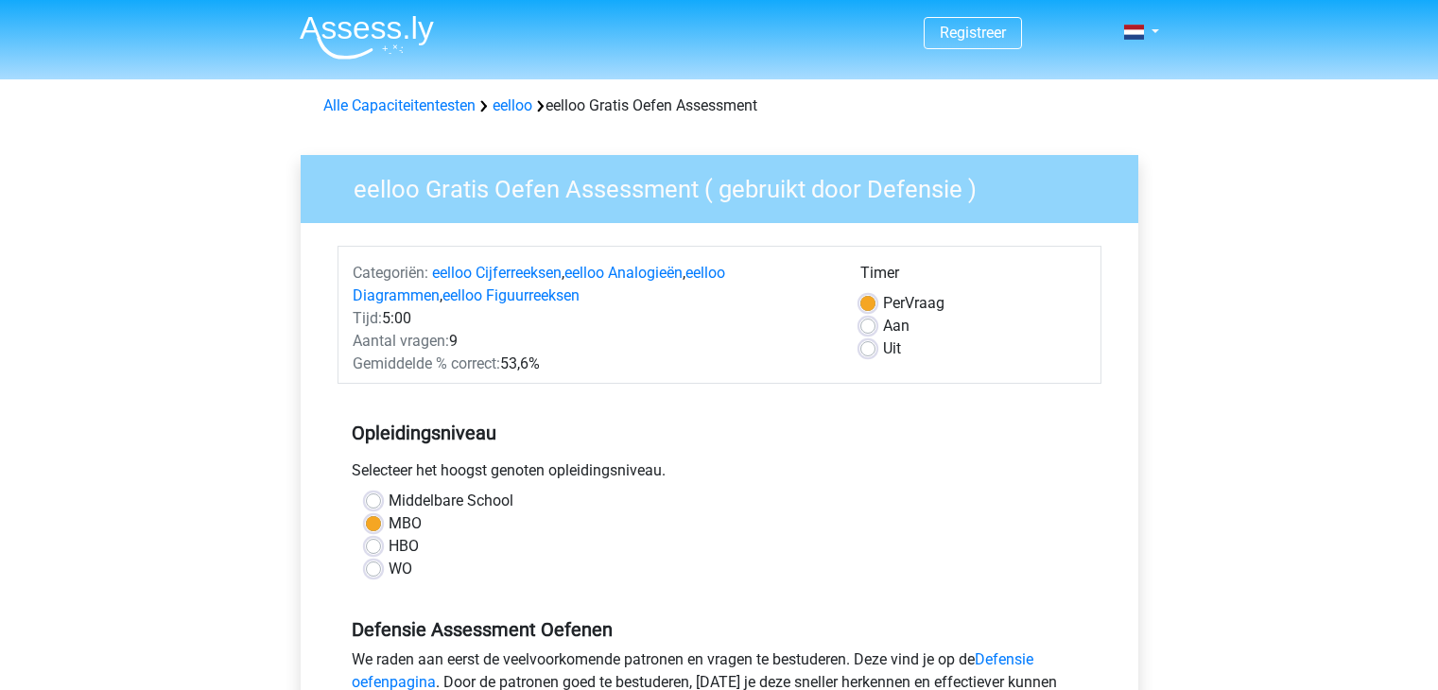
scroll to position [284, 0]
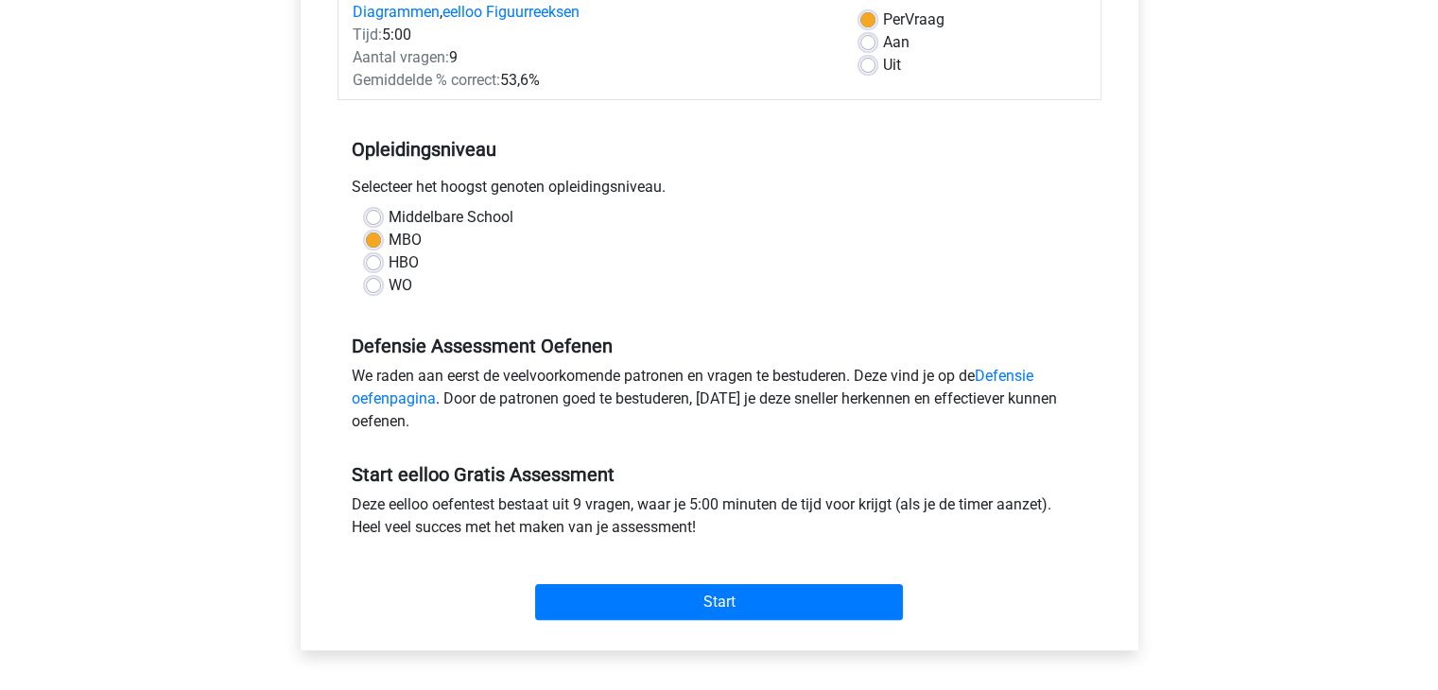
click at [430, 218] on label "Middelbare School" at bounding box center [451, 217] width 125 height 23
click at [381, 218] on input "Middelbare School" at bounding box center [373, 215] width 15 height 19
radio input "true"
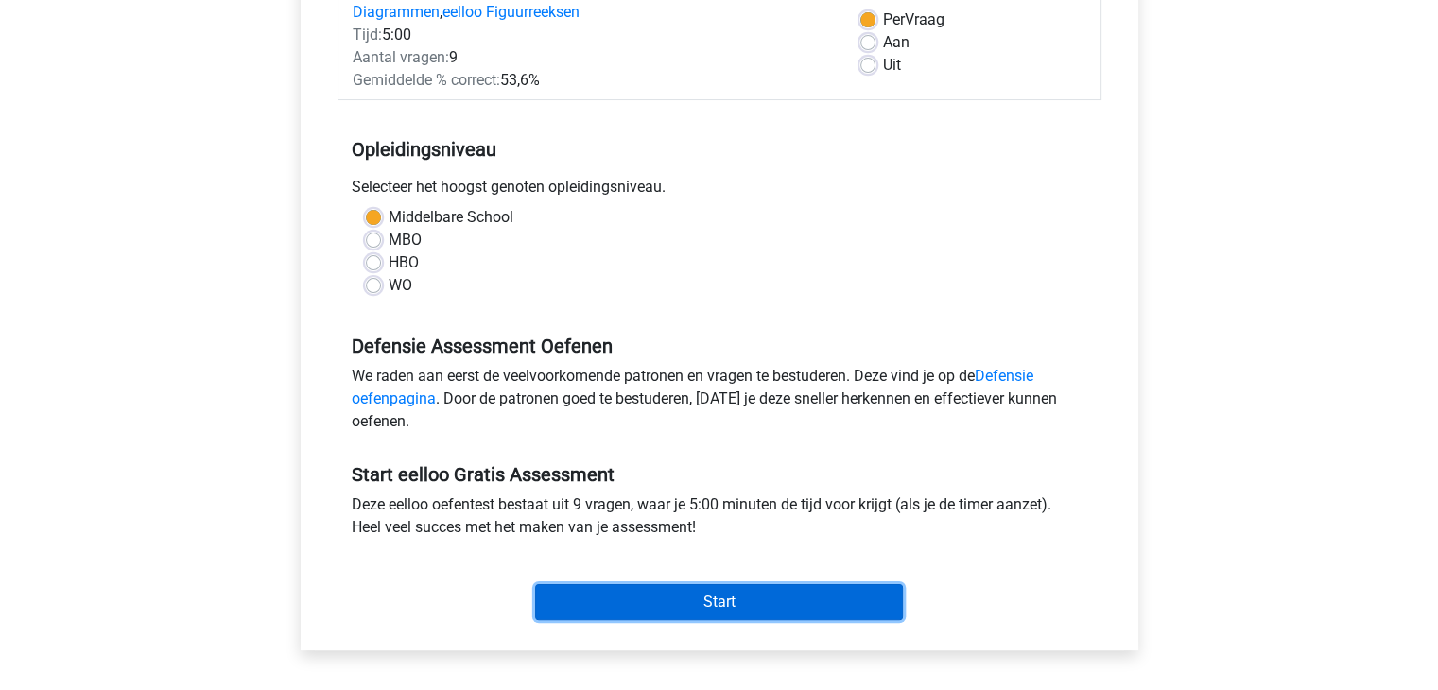
click at [626, 597] on input "Start" at bounding box center [719, 602] width 368 height 36
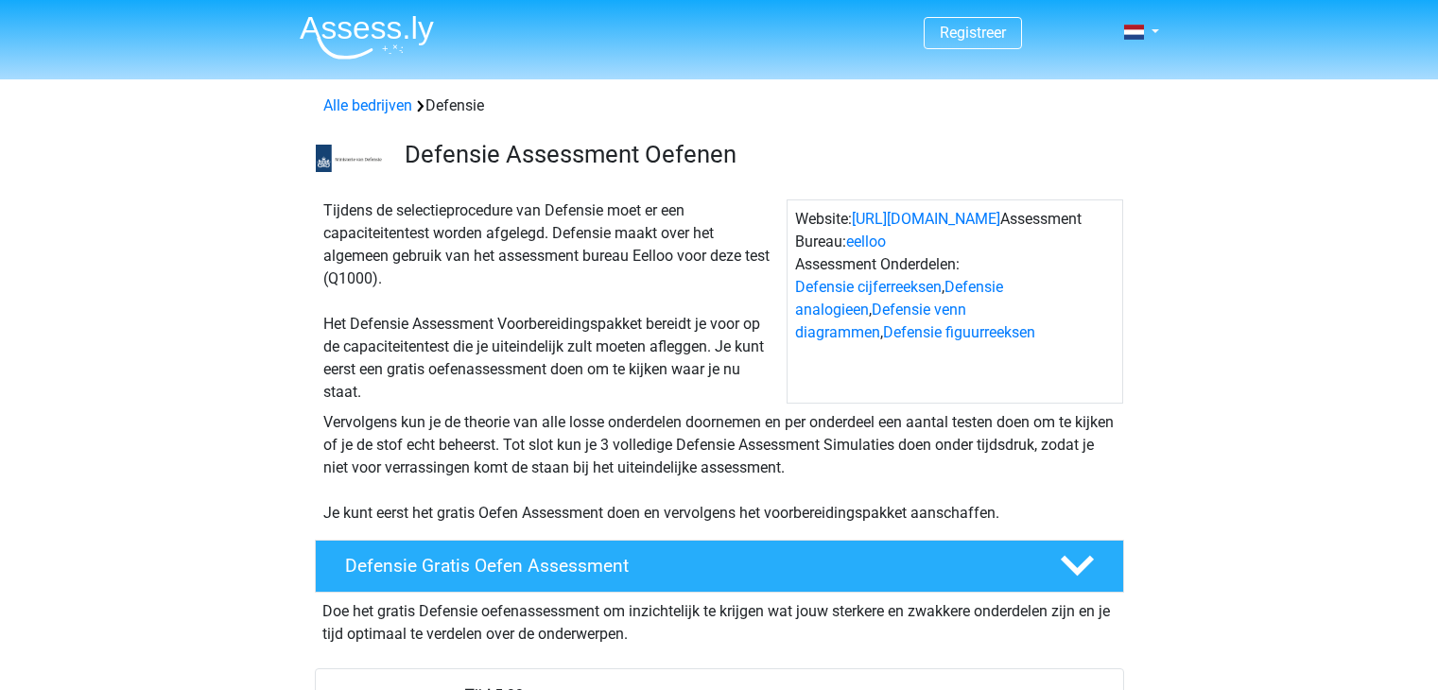
scroll to position [473, 0]
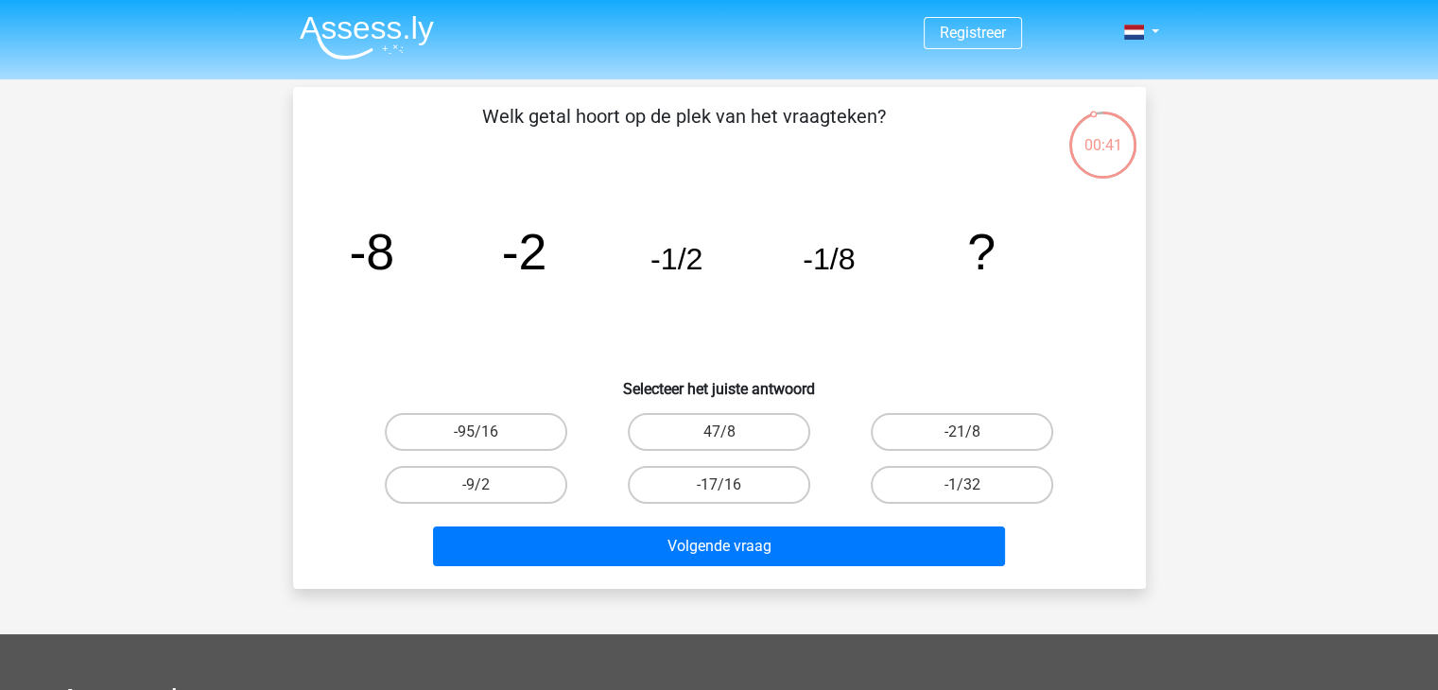
drag, startPoint x: 580, startPoint y: 121, endPoint x: 690, endPoint y: 103, distance: 112.1
click at [666, 107] on p "Welk getal hoort op de plek van het vraagteken?" at bounding box center [683, 130] width 721 height 57
click at [746, 91] on div "Welk getal hoort op de plek van het vraagteken? image/svg+xml -8 -2 -1/2 -1/8 ?…" at bounding box center [719, 338] width 853 height 502
click at [889, 474] on label "-1/32" at bounding box center [962, 485] width 182 height 38
click at [962, 485] on input "-1/32" at bounding box center [968, 491] width 12 height 12
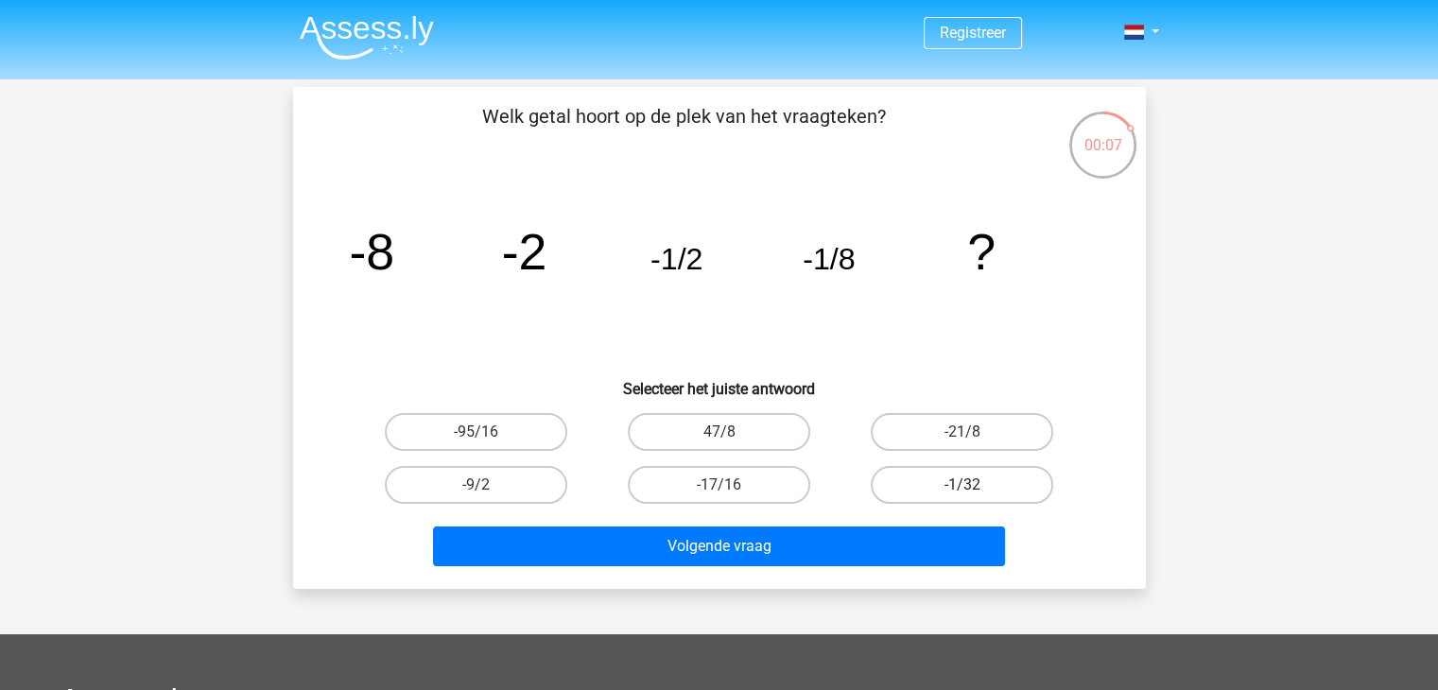
radio input "true"
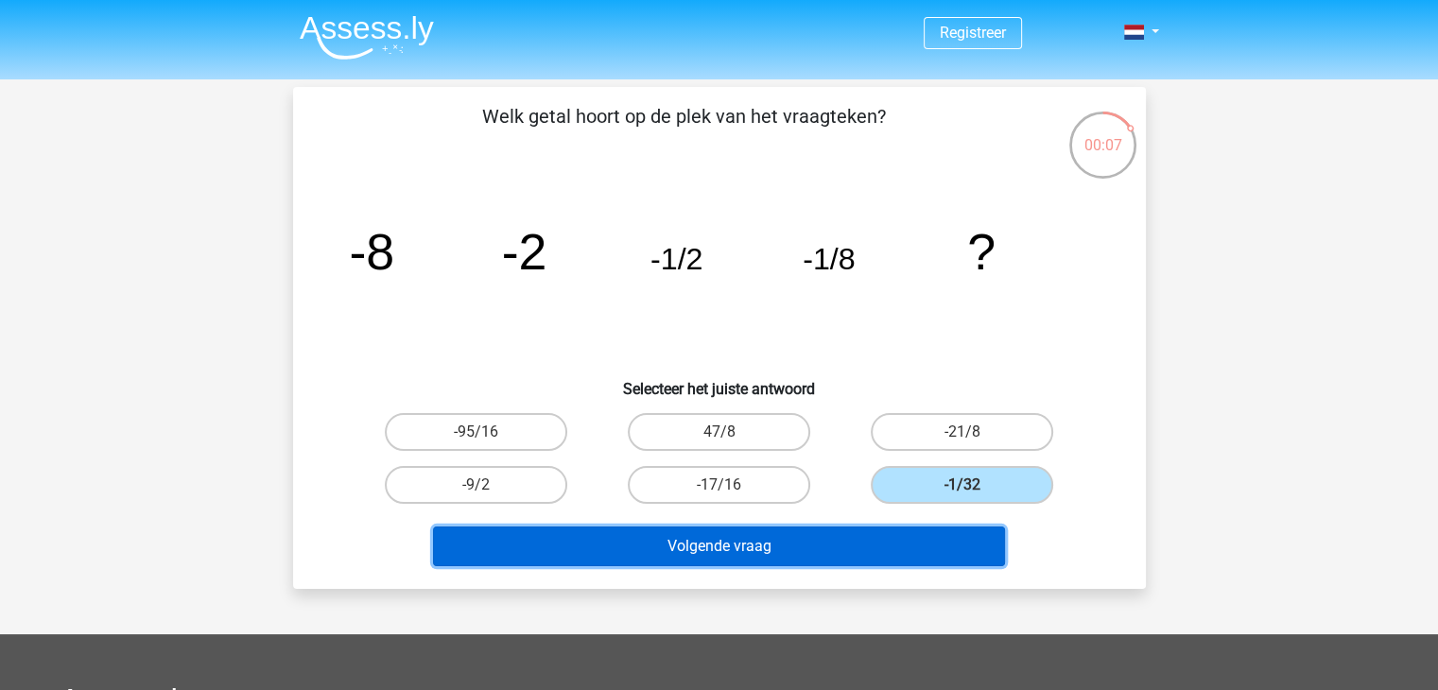
click at [811, 536] on button "Volgende vraag" at bounding box center [719, 547] width 572 height 40
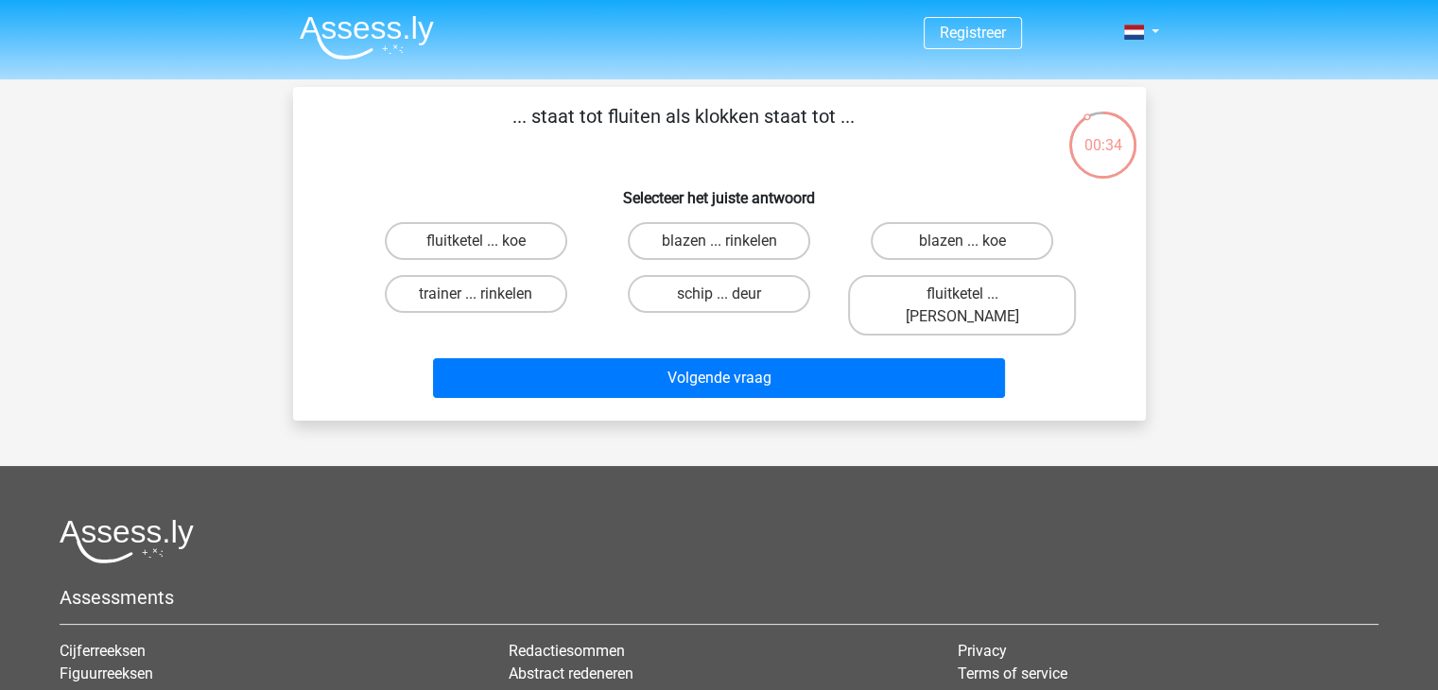
click at [669, 104] on p "... staat tot fluiten als klokken staat tot ..." at bounding box center [683, 130] width 721 height 57
click at [696, 139] on p "... staat tot fluiten als klokken staat tot ..." at bounding box center [683, 130] width 721 height 57
click at [931, 278] on label "fluitketel ... luiden" at bounding box center [962, 305] width 228 height 61
click at [962, 294] on input "fluitketel ... luiden" at bounding box center [968, 300] width 12 height 12
radio input "true"
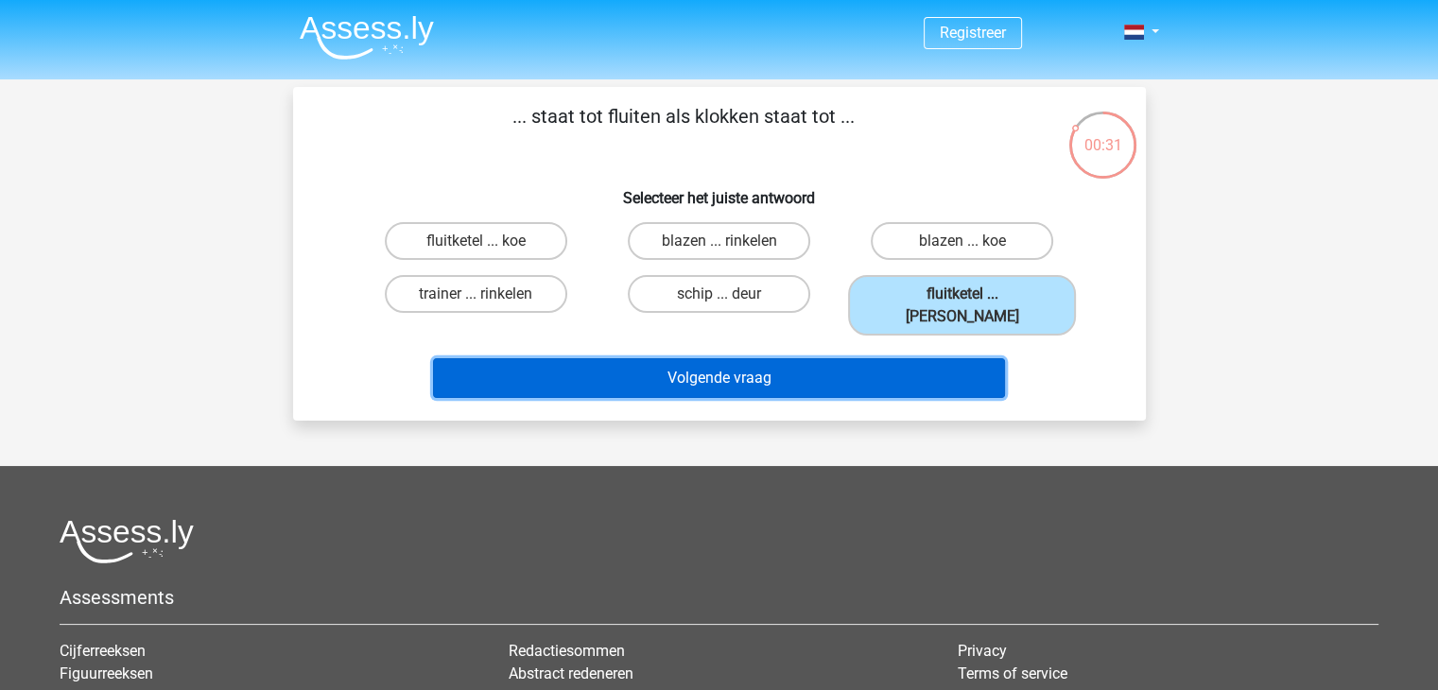
click at [873, 358] on button "Volgende vraag" at bounding box center [719, 378] width 572 height 40
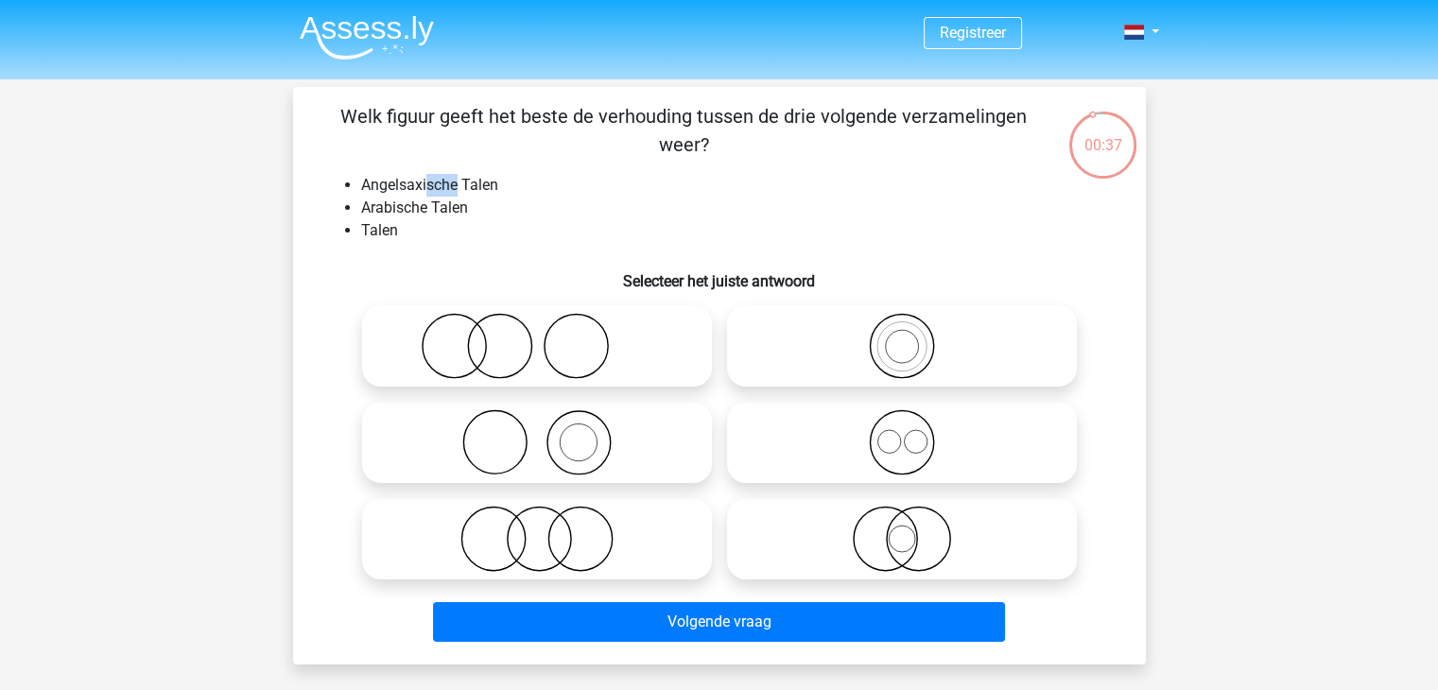
drag, startPoint x: 429, startPoint y: 191, endPoint x: 499, endPoint y: 178, distance: 71.2
click at [469, 182] on li "Angelsaxische Talen" at bounding box center [738, 185] width 754 height 23
click at [503, 177] on li "Angelsaxische Talen" at bounding box center [738, 185] width 754 height 23
drag, startPoint x: 357, startPoint y: 201, endPoint x: 446, endPoint y: 205, distance: 88.9
click at [408, 205] on ul "Angelsaxische Talen Arabische Talen Talen" at bounding box center [719, 208] width 792 height 68
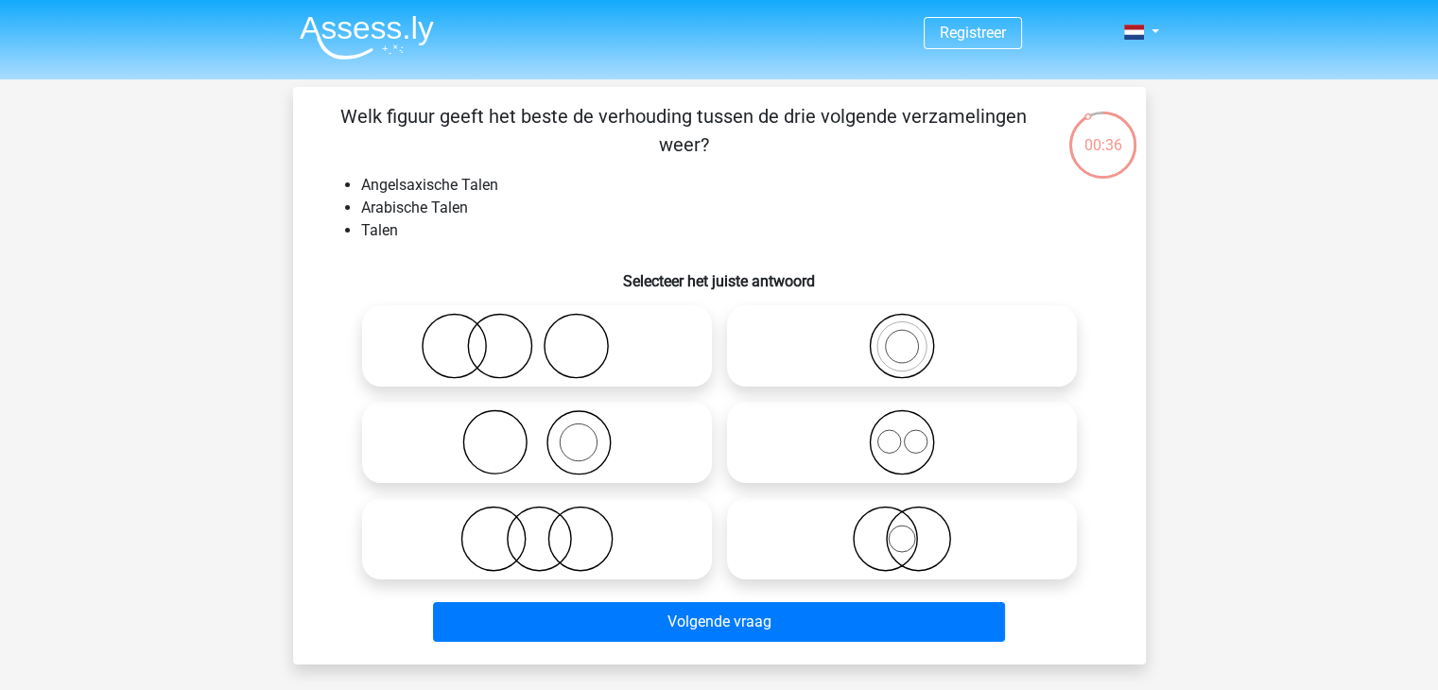
click at [466, 199] on li "Arabische Talen" at bounding box center [738, 208] width 754 height 23
click at [852, 460] on icon at bounding box center [902, 442] width 335 height 66
click at [902, 433] on input "radio" at bounding box center [908, 427] width 12 height 12
radio input "true"
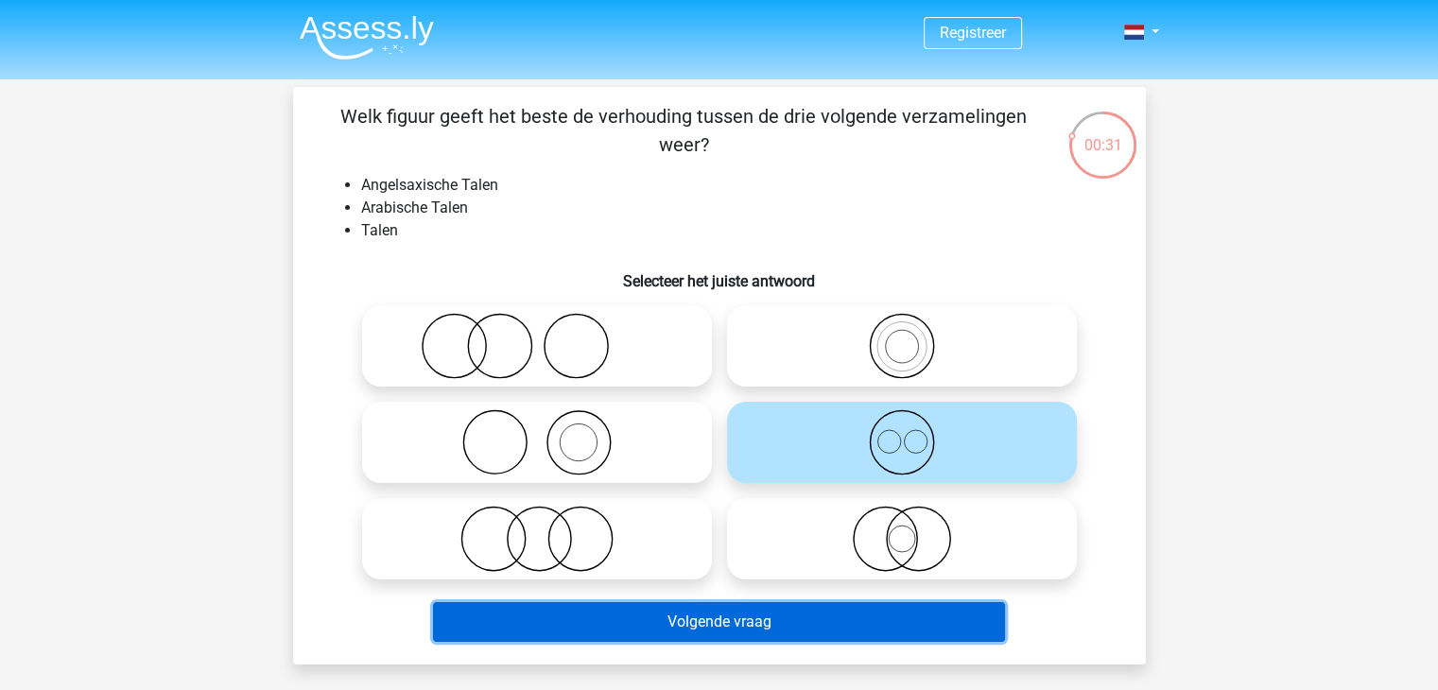
drag, startPoint x: 753, startPoint y: 625, endPoint x: 758, endPoint y: 615, distance: 10.6
click at [756, 621] on button "Volgende vraag" at bounding box center [719, 622] width 572 height 40
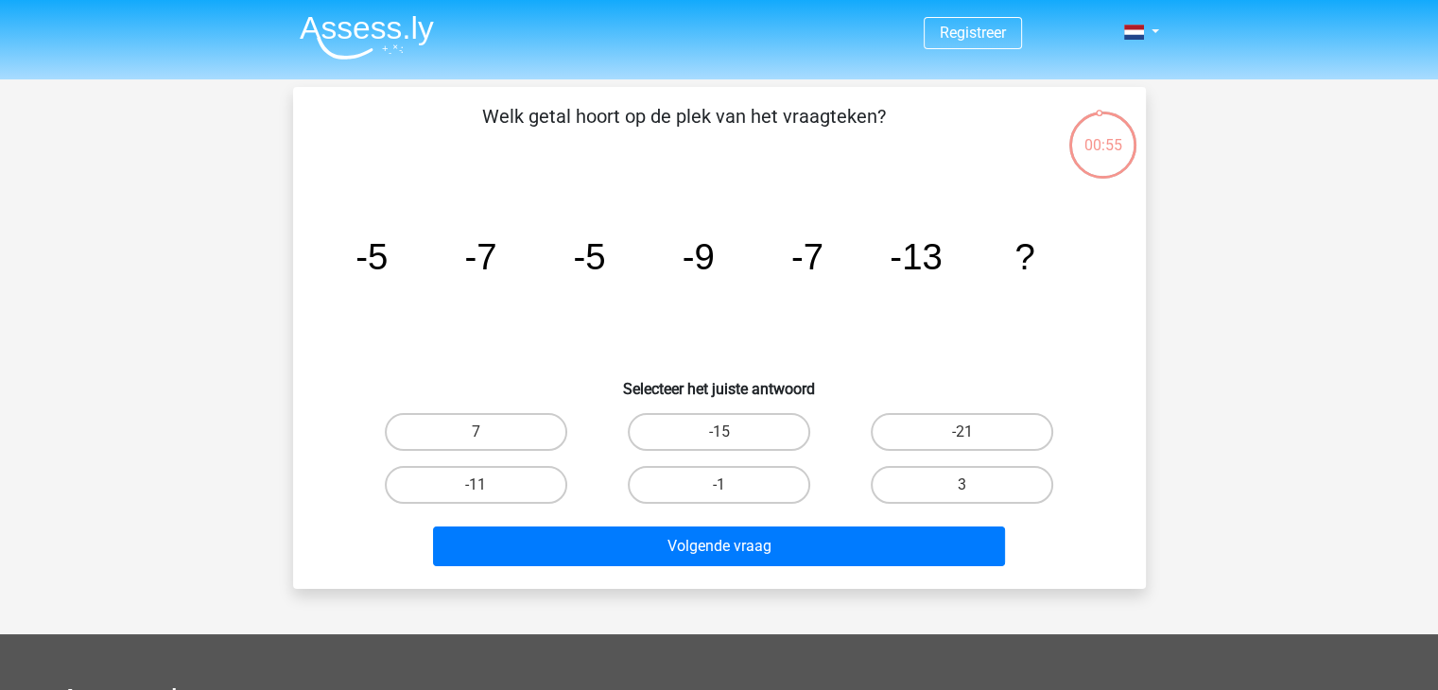
click at [666, 111] on p "Welk getal hoort op de plek van het vraagteken?" at bounding box center [683, 130] width 721 height 57
drag, startPoint x: 784, startPoint y: 169, endPoint x: 791, endPoint y: 177, distance: 10.7
click at [790, 176] on div "Welk getal hoort op de plek van het vraagteken? image/svg+xml -5 -7 -5 -9 -7 -1…" at bounding box center [720, 338] width 838 height 472
click at [717, 431] on label "-15" at bounding box center [719, 432] width 182 height 38
click at [718, 432] on input "-15" at bounding box center [724, 438] width 12 height 12
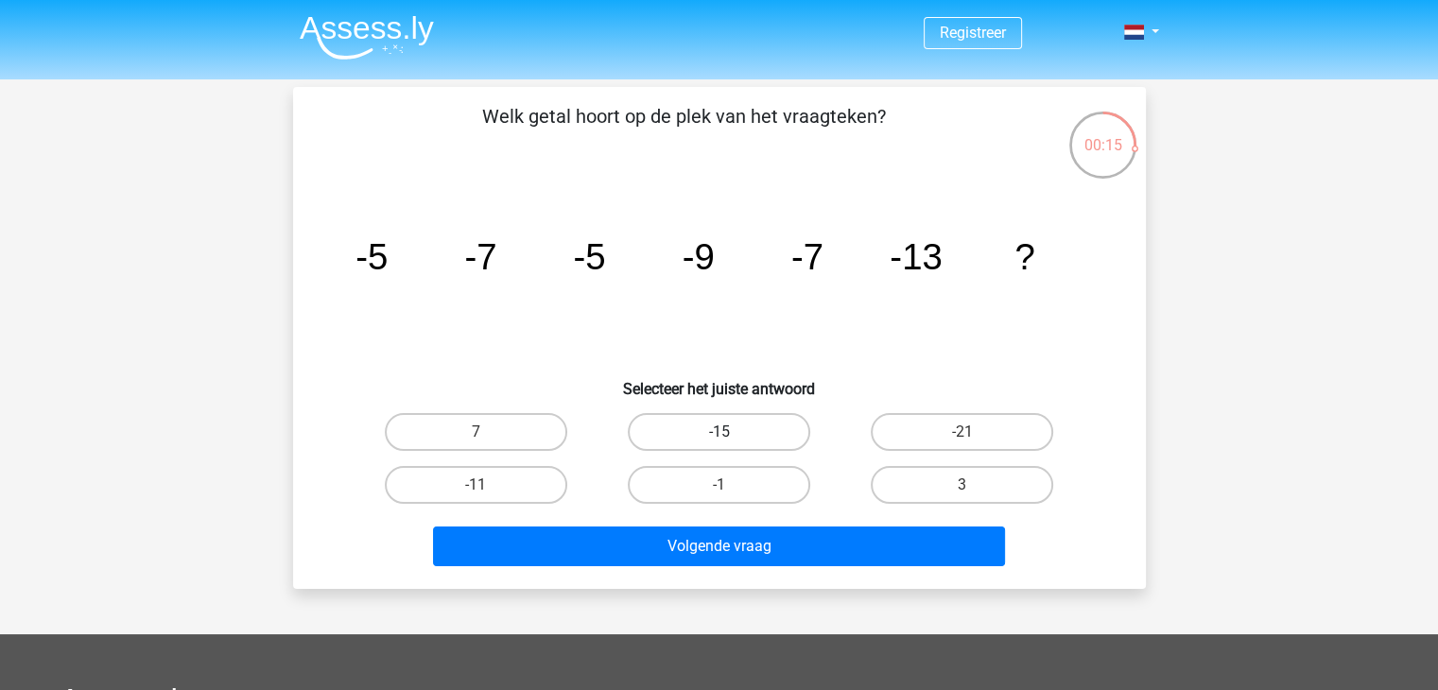
radio input "true"
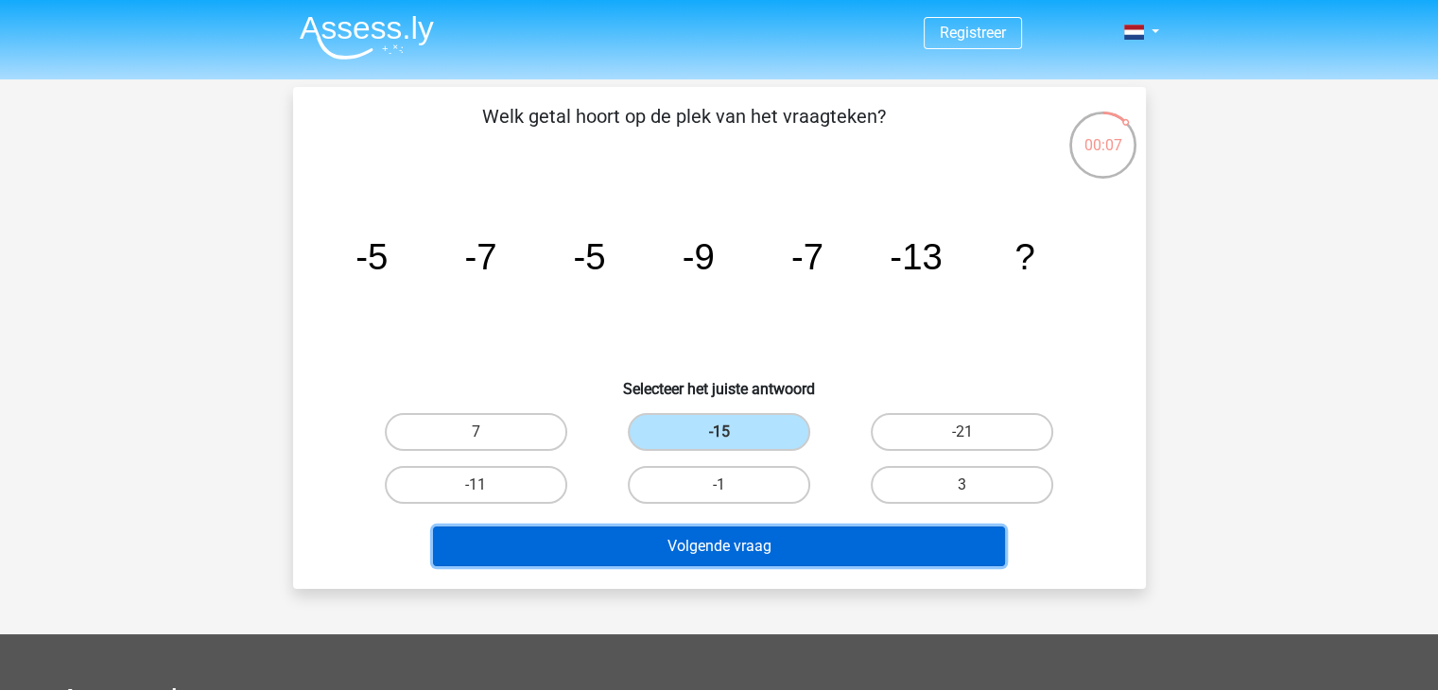
click at [681, 528] on button "Volgende vraag" at bounding box center [719, 547] width 572 height 40
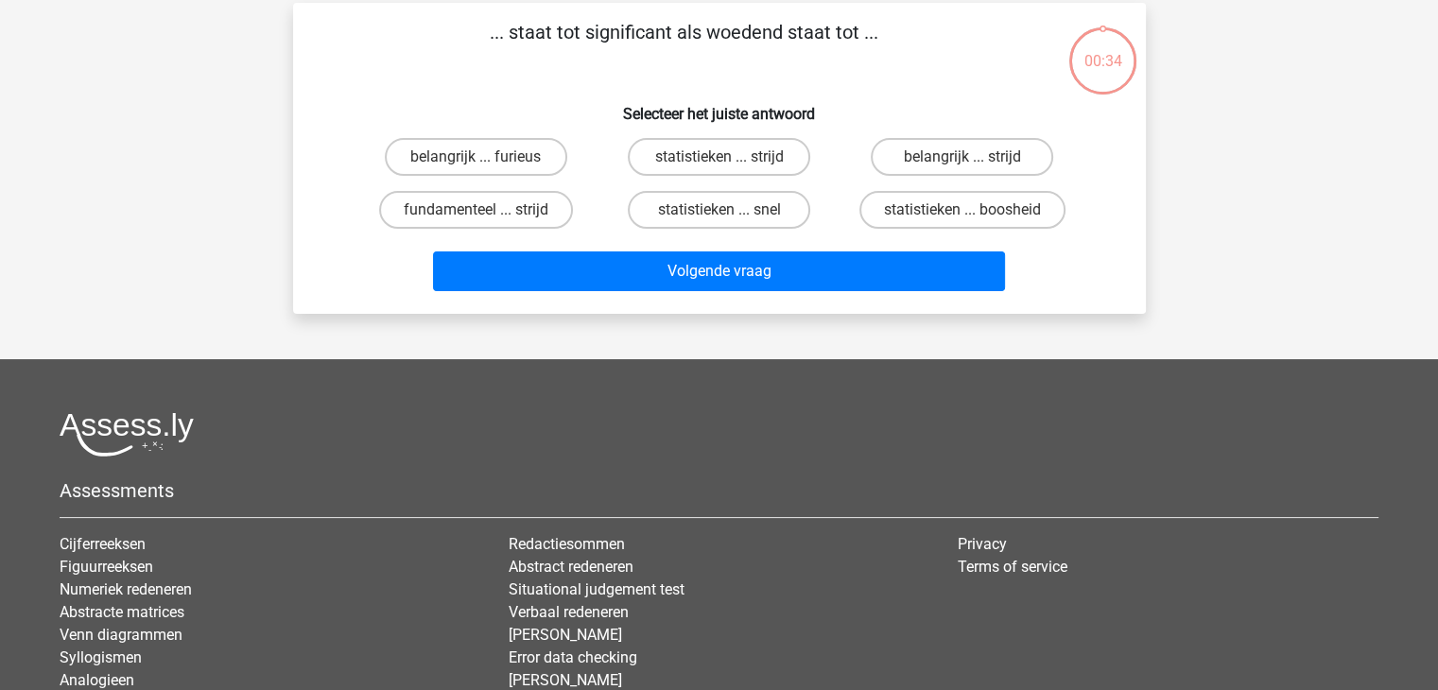
scroll to position [87, 0]
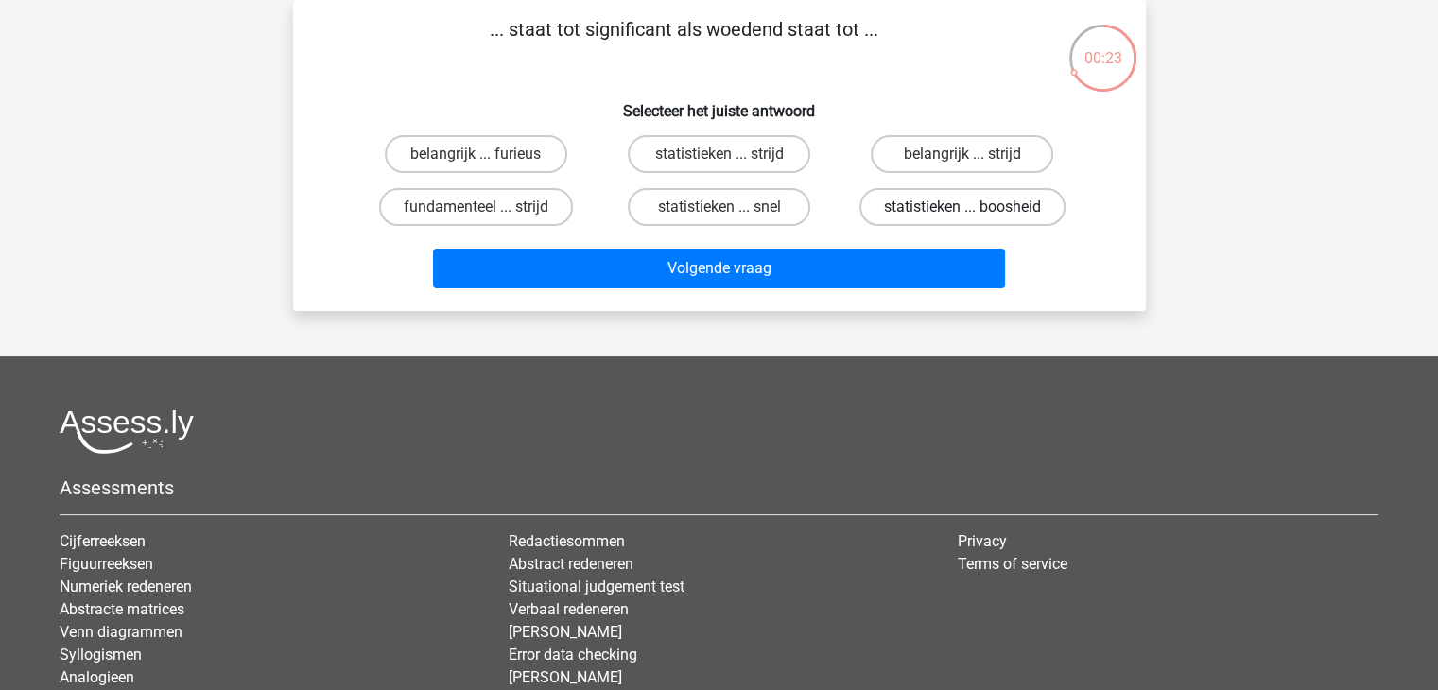
click at [874, 201] on label "statistieken ... boosheid" at bounding box center [962, 207] width 206 height 38
click at [962, 207] on input "statistieken ... boosheid" at bounding box center [968, 213] width 12 height 12
radio input "true"
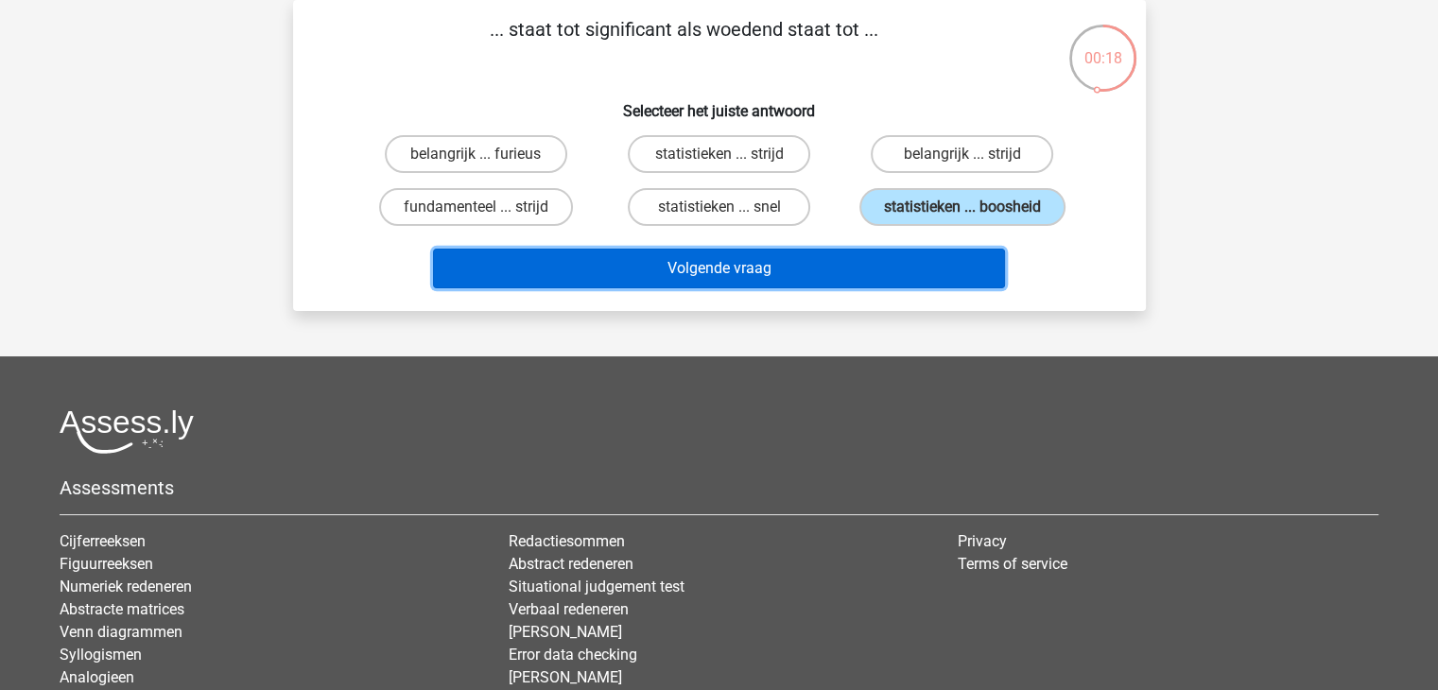
click at [839, 251] on button "Volgende vraag" at bounding box center [719, 269] width 572 height 40
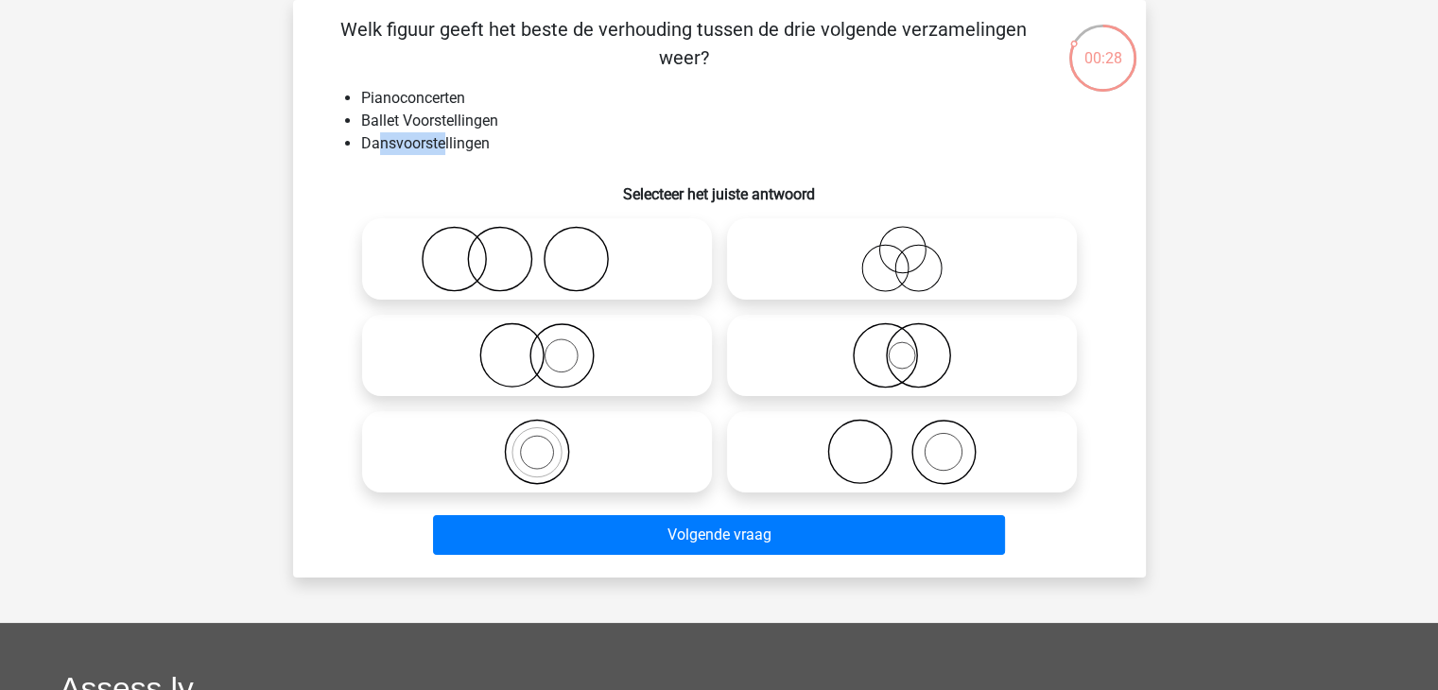
drag, startPoint x: 380, startPoint y: 141, endPoint x: 446, endPoint y: 152, distance: 67.1
click at [446, 152] on li "Dansvoorstellingen" at bounding box center [738, 143] width 754 height 23
click at [451, 151] on li "Dansvoorstellingen" at bounding box center [738, 143] width 754 height 23
drag, startPoint x: 329, startPoint y: 138, endPoint x: 477, endPoint y: 143, distance: 148.5
click at [469, 141] on ul "Pianoconcerten Ballet Voorstellingen Dansvoorstellingen" at bounding box center [719, 121] width 792 height 68
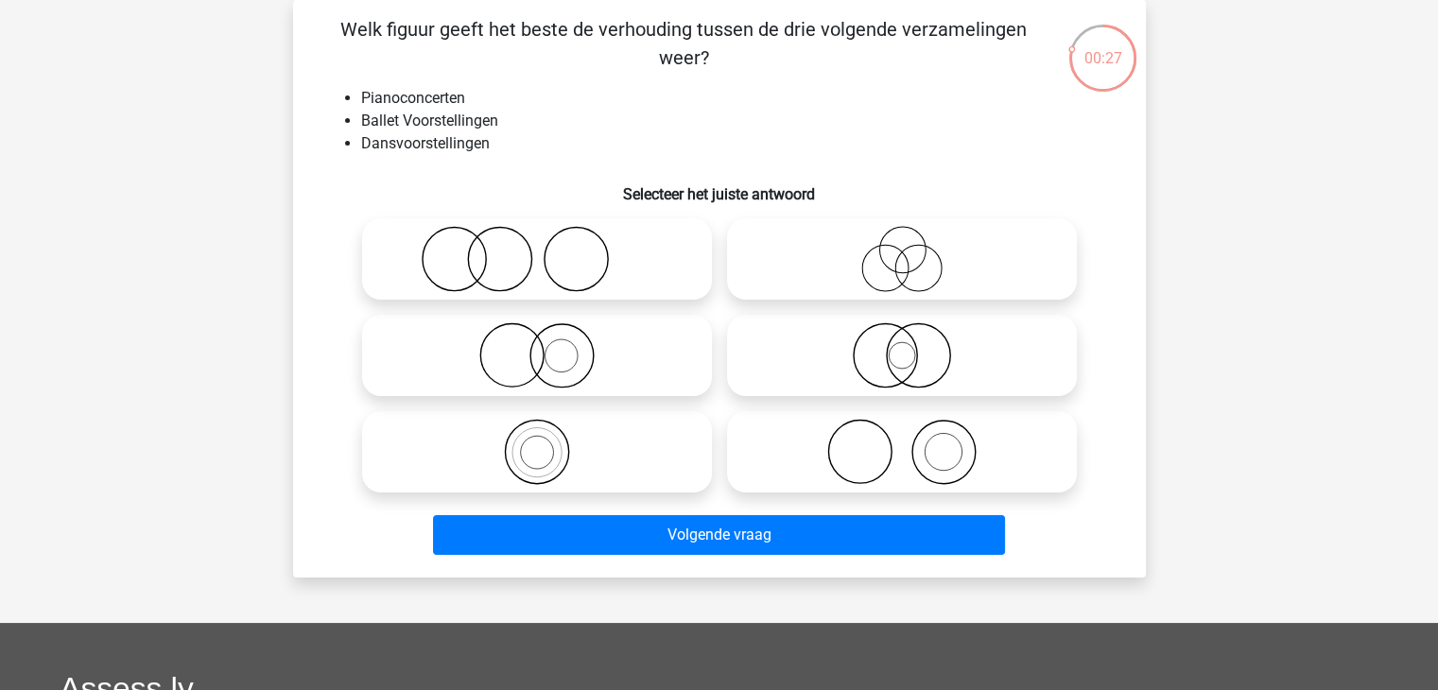
click at [499, 142] on li "Dansvoorstellingen" at bounding box center [738, 143] width 754 height 23
click at [500, 349] on icon at bounding box center [537, 355] width 335 height 66
click at [537, 346] on input "radio" at bounding box center [543, 340] width 12 height 12
radio input "true"
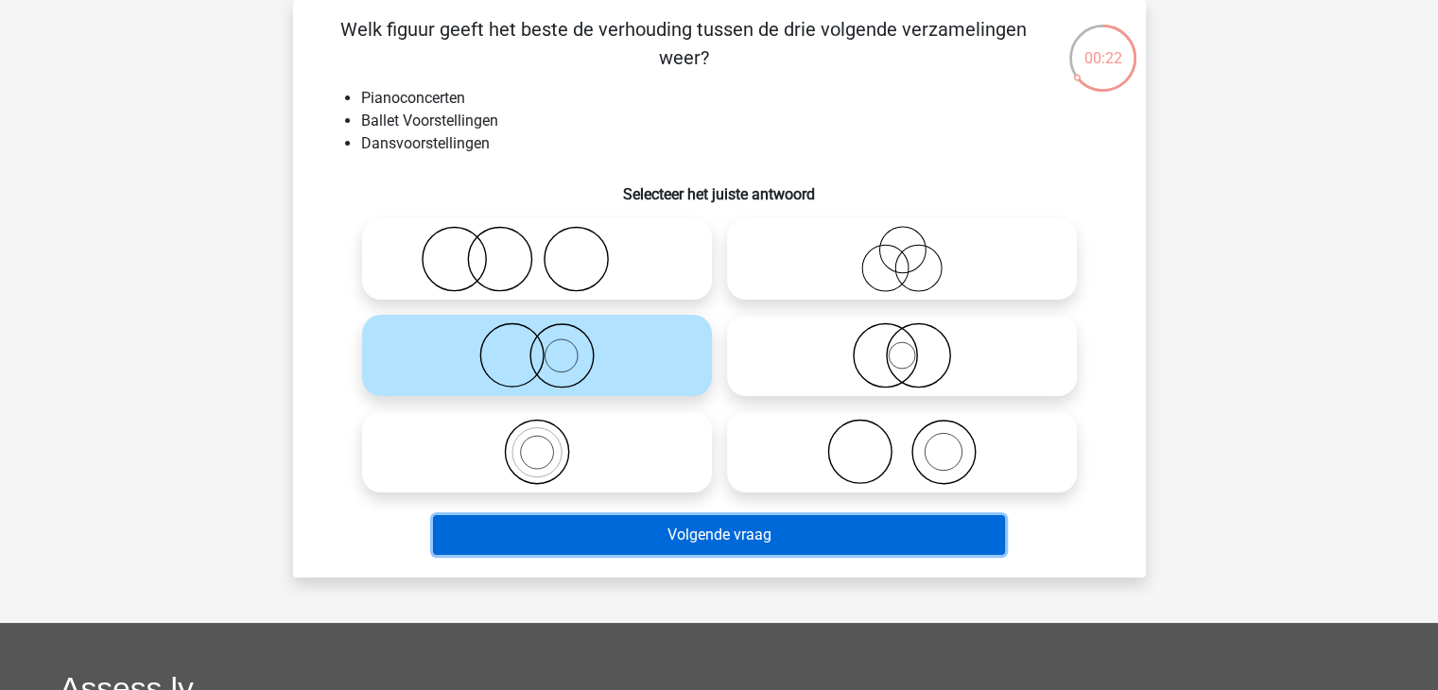
click at [568, 542] on button "Volgende vraag" at bounding box center [719, 535] width 572 height 40
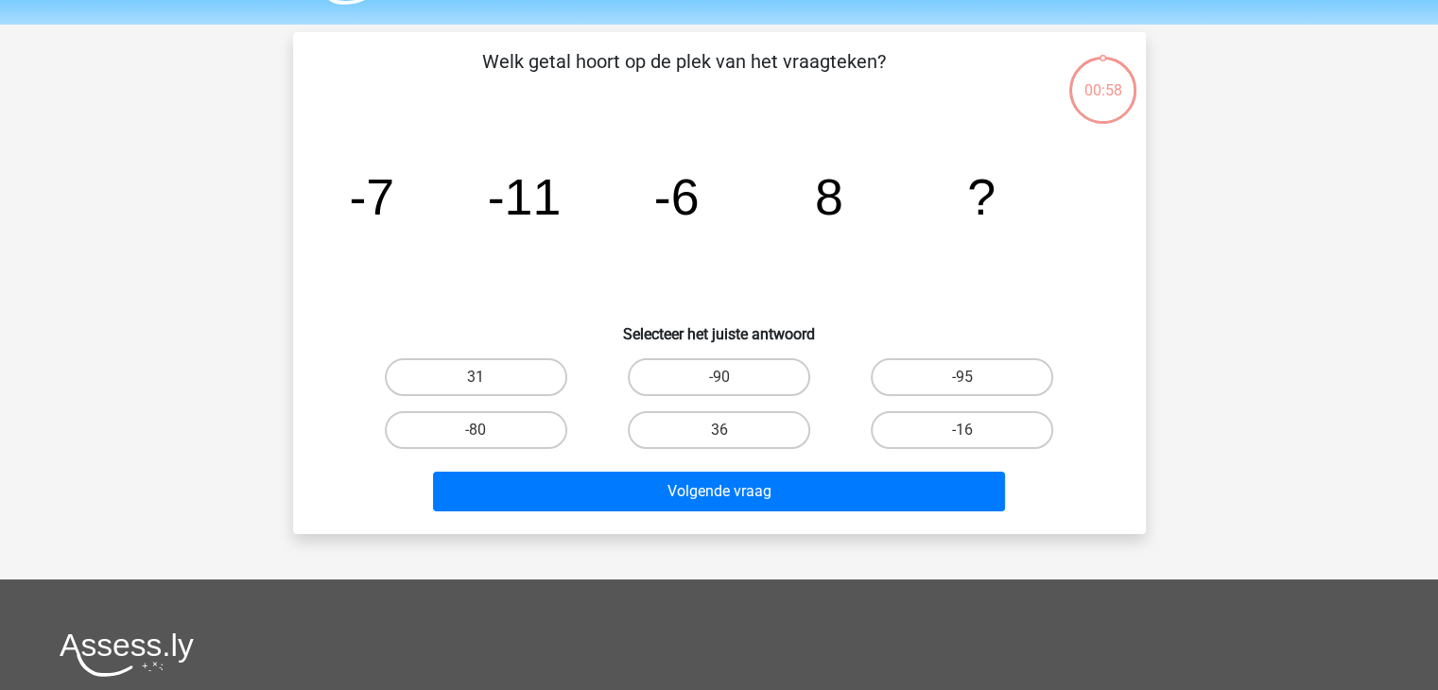
scroll to position [0, 0]
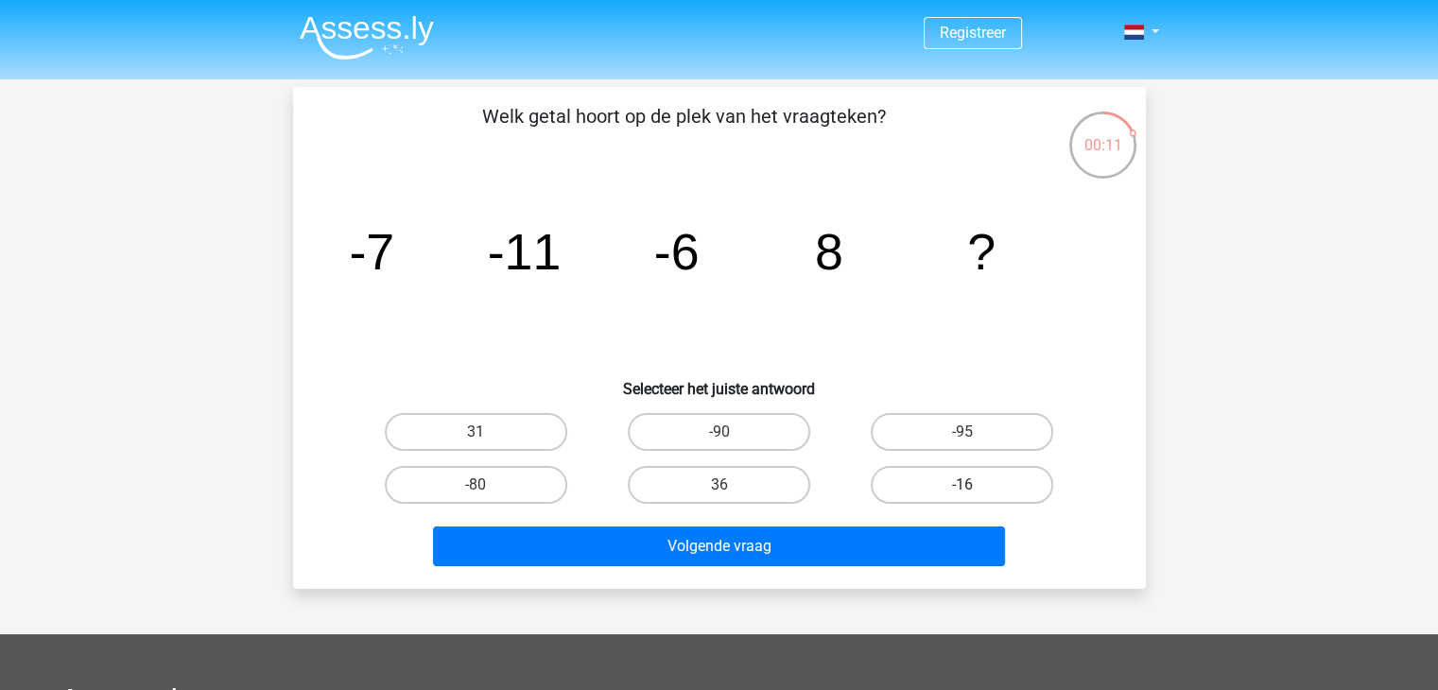
click at [934, 487] on label "-16" at bounding box center [962, 485] width 182 height 38
click at [962, 487] on input "-16" at bounding box center [968, 491] width 12 height 12
radio input "true"
click at [866, 570] on div "Volgende vraag" at bounding box center [720, 550] width 730 height 47
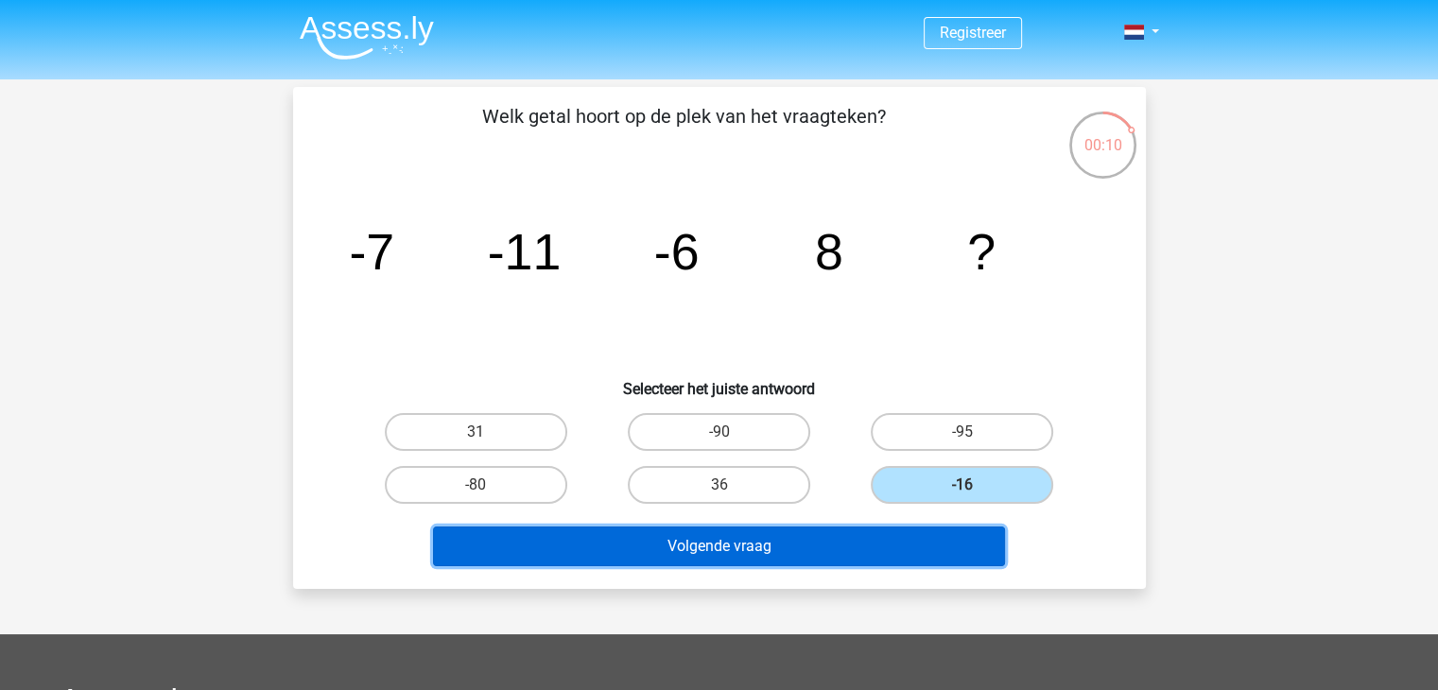
click at [851, 561] on button "Volgende vraag" at bounding box center [719, 547] width 572 height 40
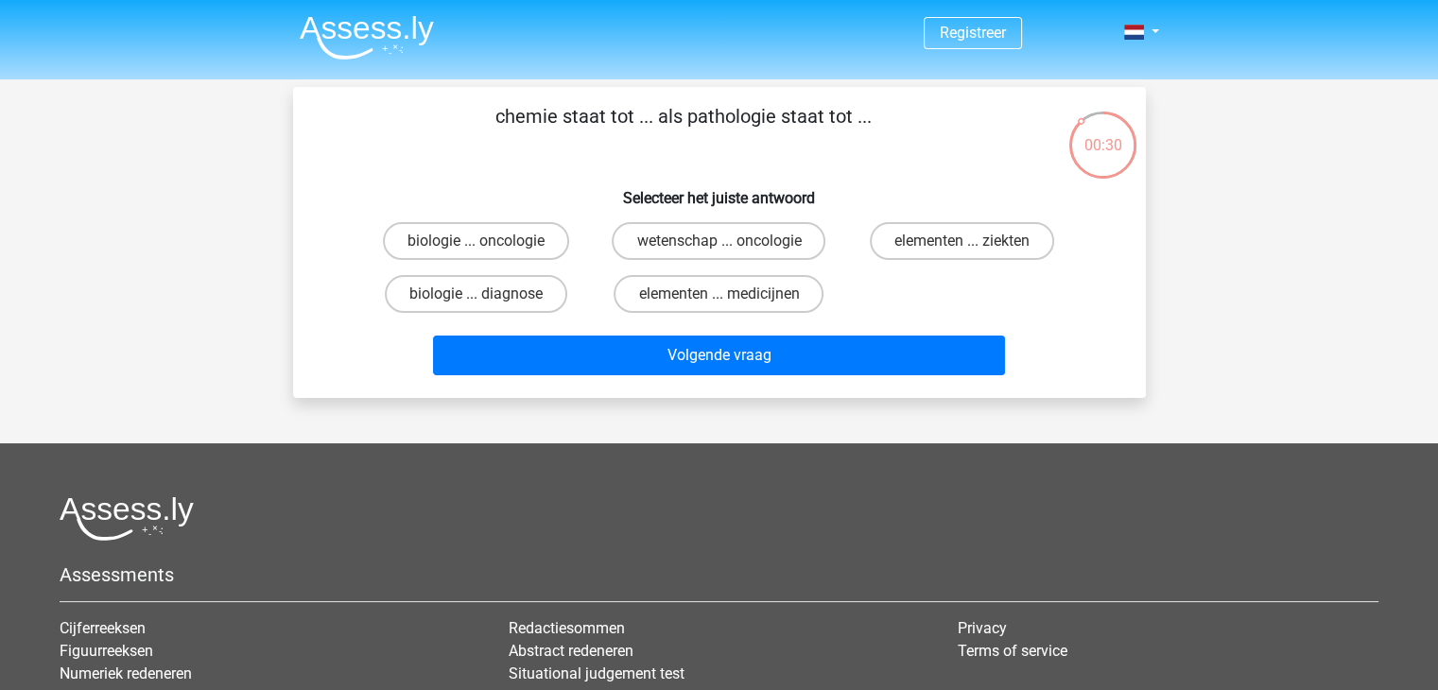
drag, startPoint x: 581, startPoint y: 111, endPoint x: 621, endPoint y: 120, distance: 40.8
click at [618, 120] on p "chemie staat tot ... als pathologie staat tot ..." at bounding box center [683, 130] width 721 height 57
click at [643, 154] on p "chemie staat tot ... als pathologie staat tot ..." at bounding box center [683, 130] width 721 height 57
click at [679, 239] on label "wetenschap ... oncologie" at bounding box center [719, 241] width 214 height 38
click at [718, 241] on input "wetenschap ... oncologie" at bounding box center [724, 247] width 12 height 12
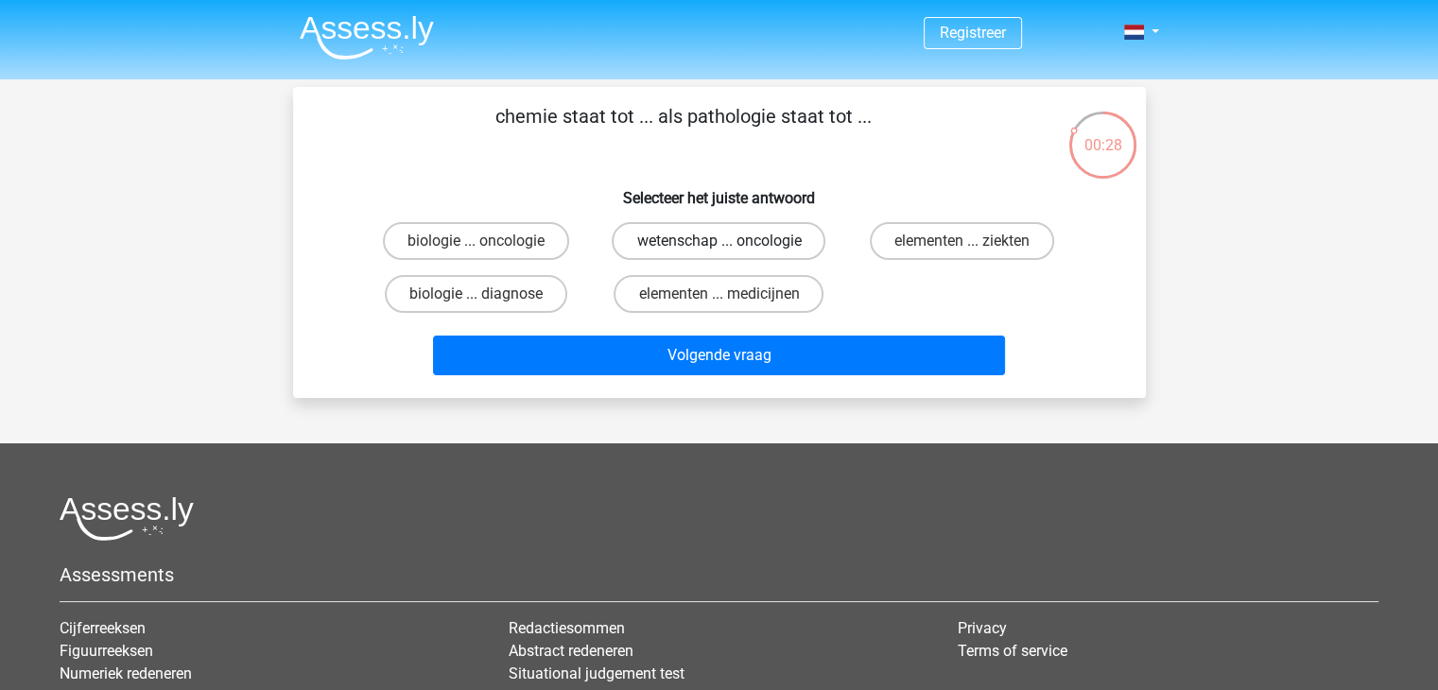
radio input "true"
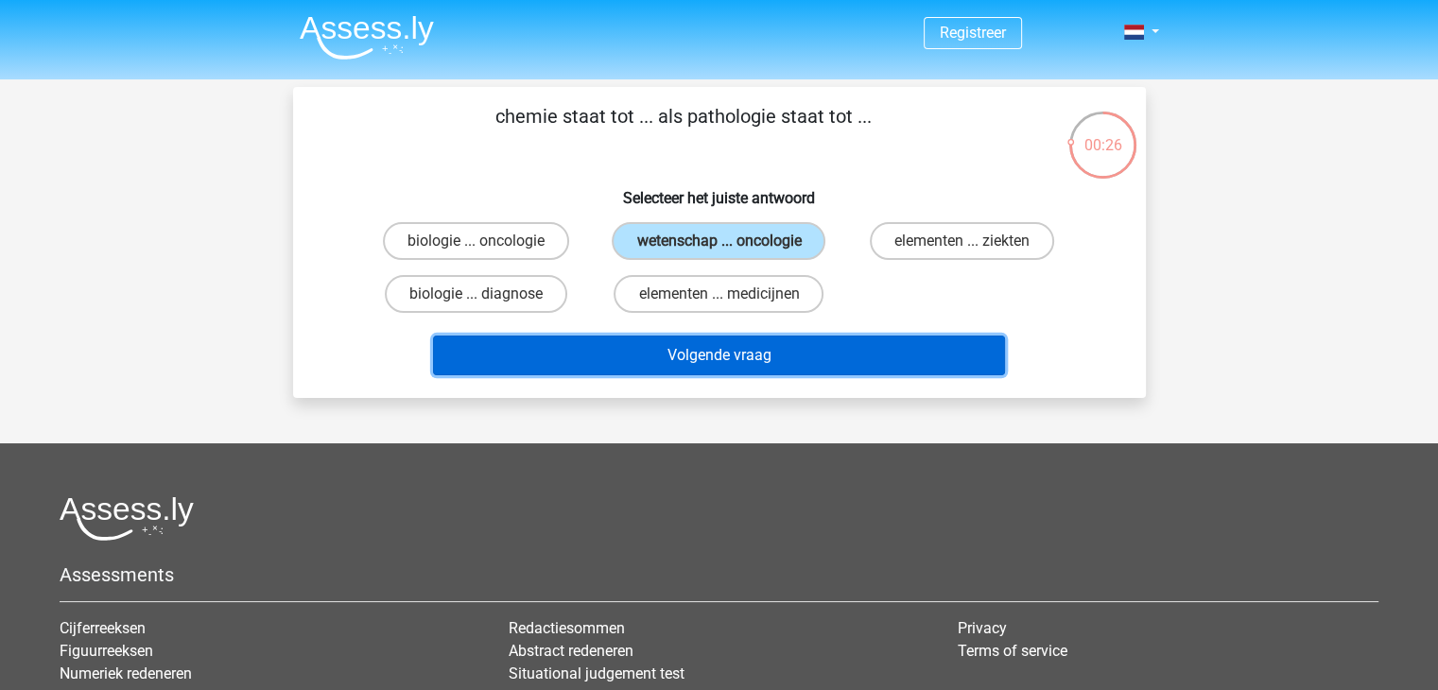
click at [750, 340] on button "Volgende vraag" at bounding box center [719, 356] width 572 height 40
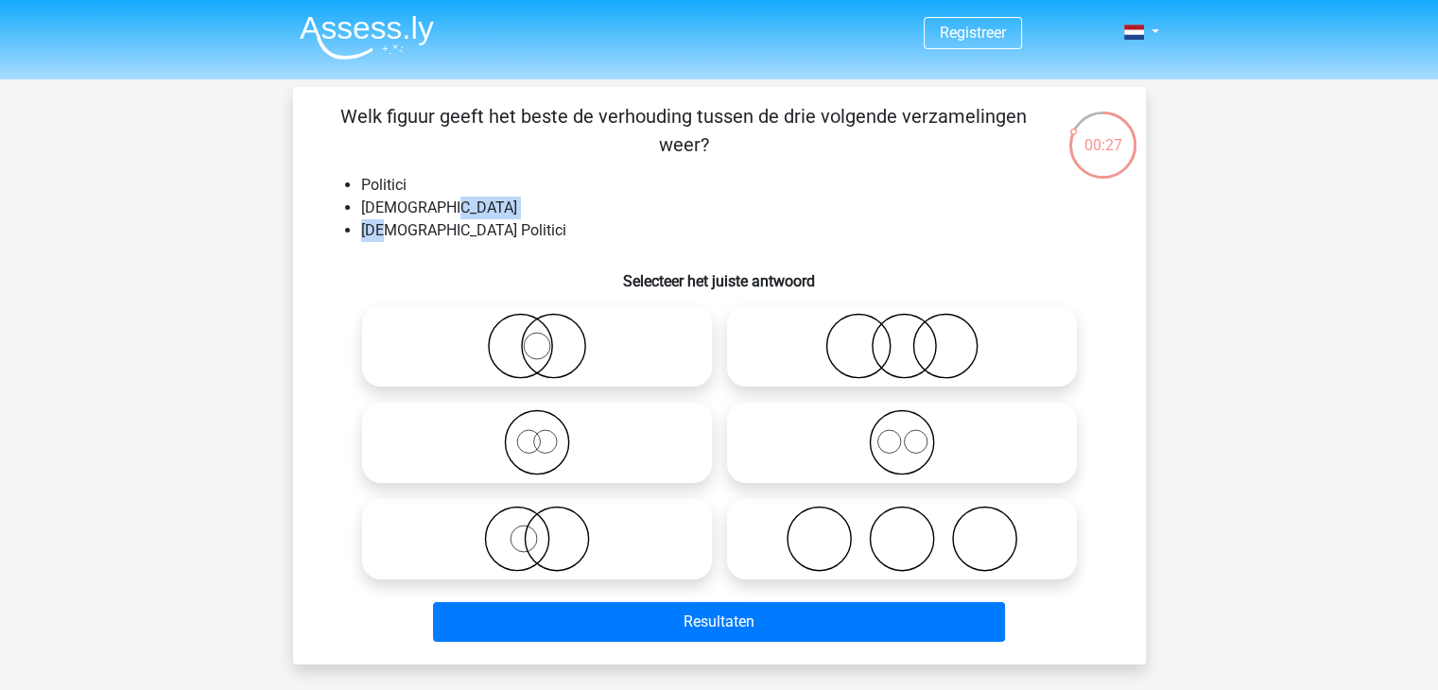
drag, startPoint x: 391, startPoint y: 224, endPoint x: 459, endPoint y: 207, distance: 69.2
click at [454, 208] on ul "Politici Nederlanders Nederlandse Politici" at bounding box center [719, 208] width 792 height 68
click at [490, 204] on li "Nederlanders" at bounding box center [738, 208] width 754 height 23
drag, startPoint x: 393, startPoint y: 192, endPoint x: 416, endPoint y: 195, distance: 22.9
click at [416, 195] on li "Politici" at bounding box center [738, 185] width 754 height 23
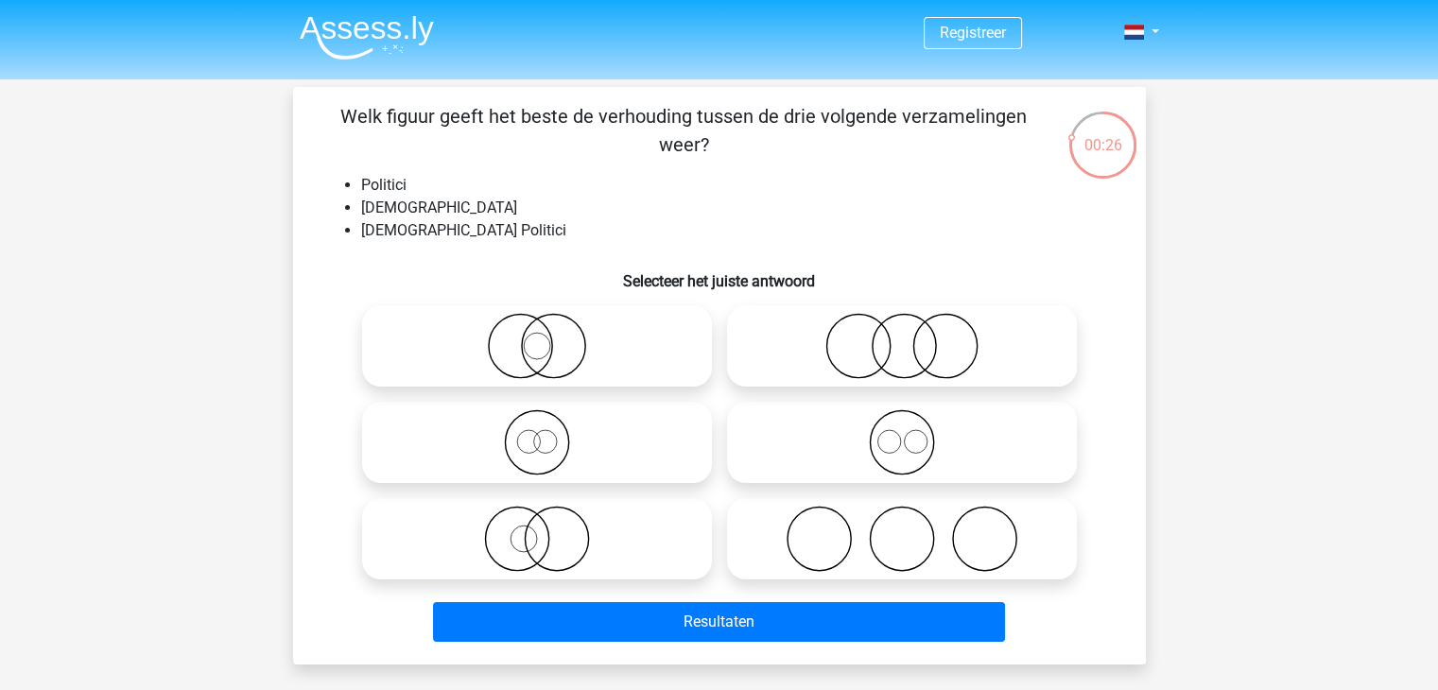
click at [454, 222] on li "Nederlandse Politici" at bounding box center [738, 230] width 754 height 23
click at [531, 351] on icon at bounding box center [537, 346] width 335 height 66
click at [537, 337] on input "radio" at bounding box center [543, 330] width 12 height 12
radio input "true"
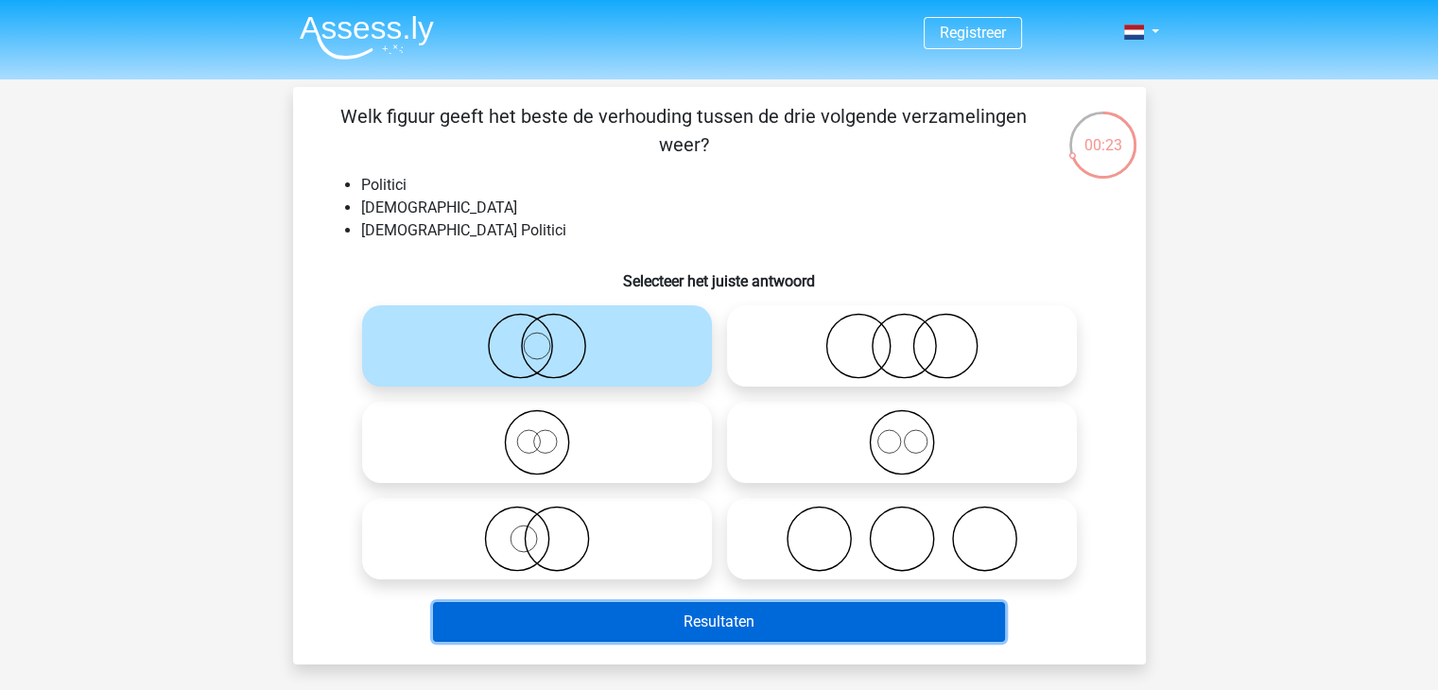
click at [673, 606] on button "Resultaten" at bounding box center [719, 622] width 572 height 40
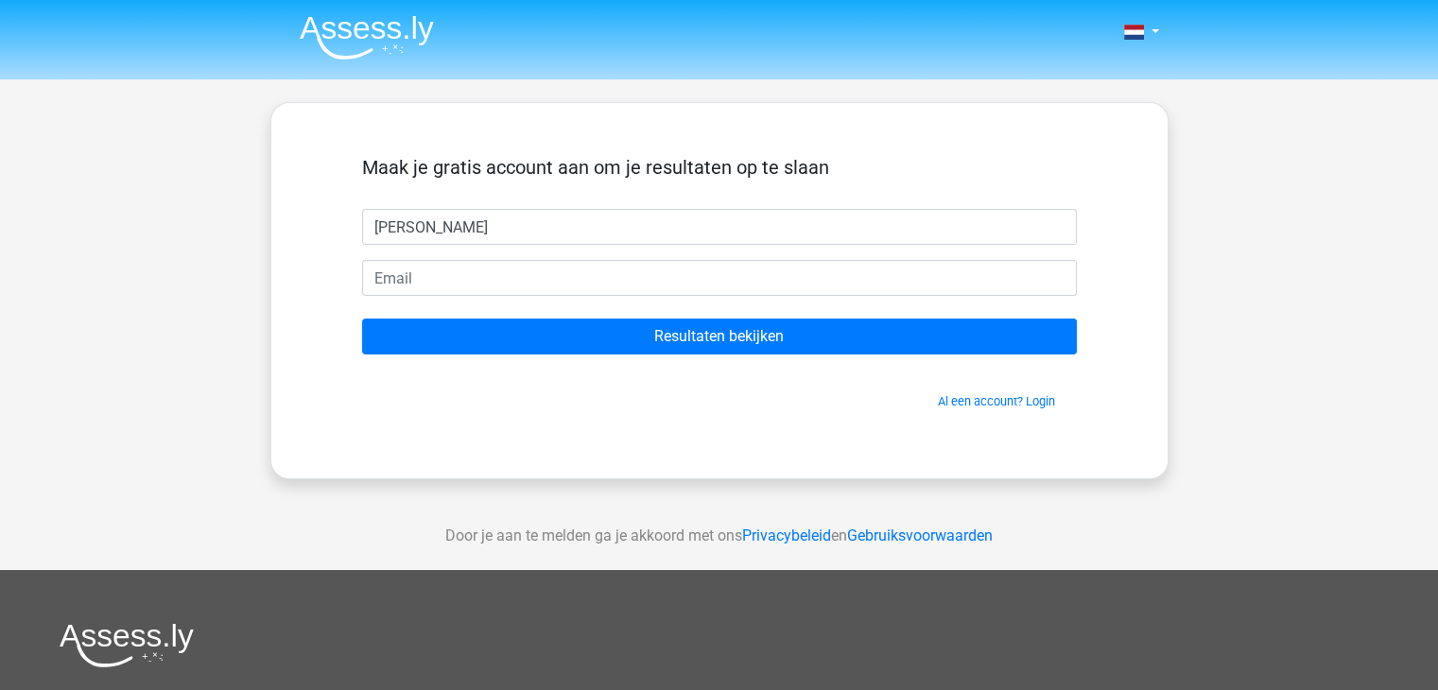
type input "[PERSON_NAME]"
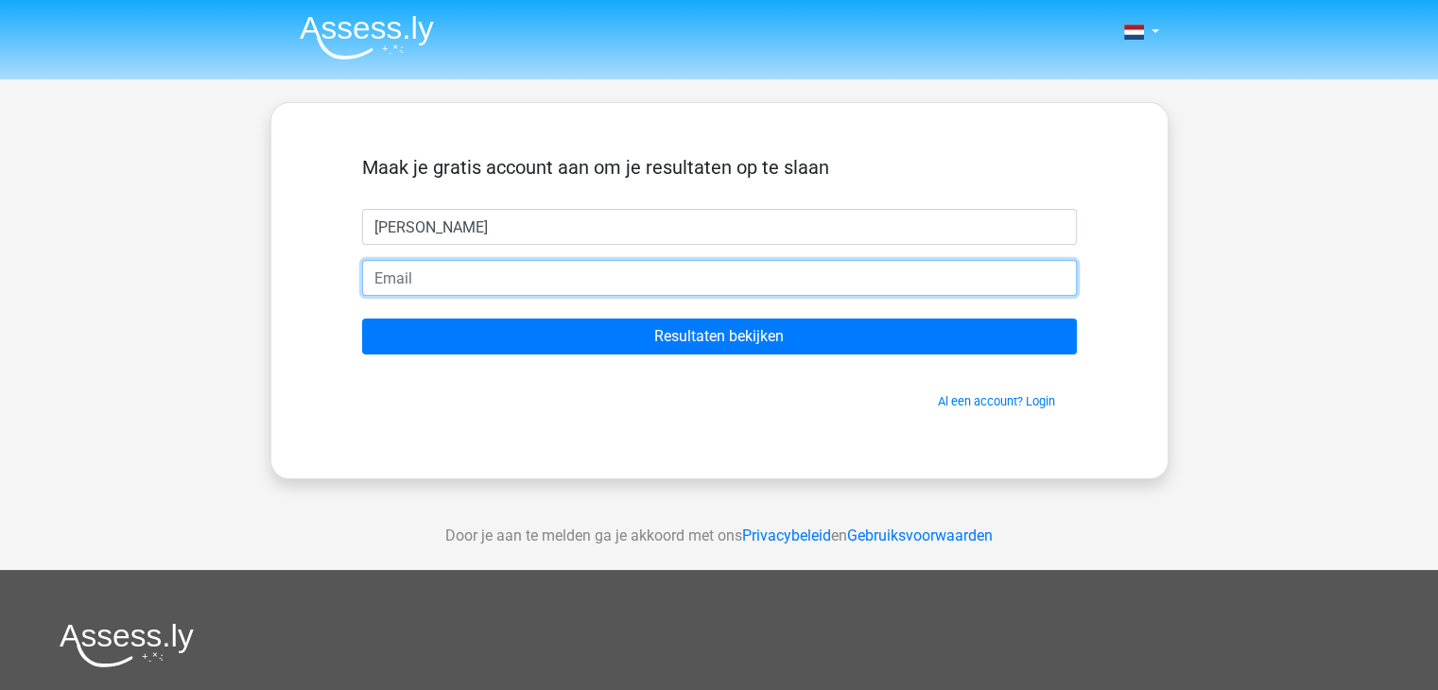
click at [399, 284] on input "email" at bounding box center [719, 278] width 715 height 36
type input "larson.spierenburg@gmail.com"
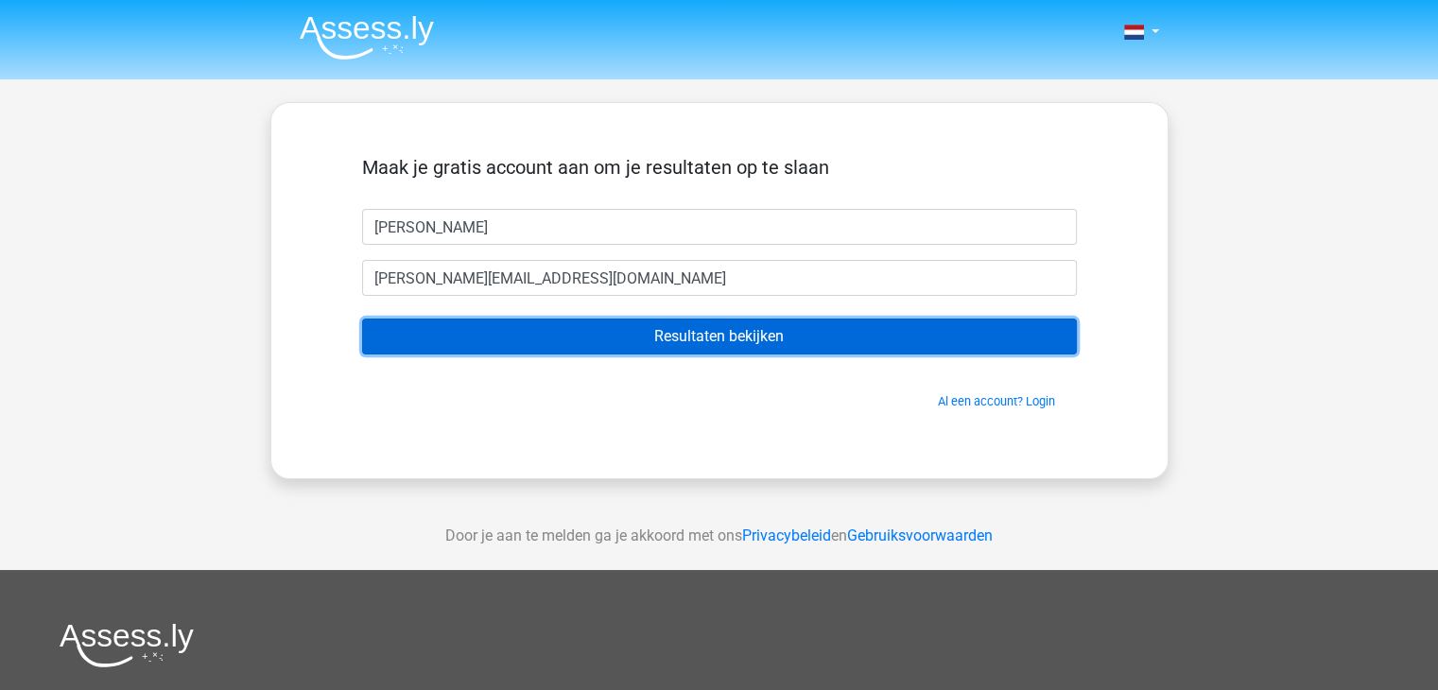
click at [545, 331] on input "Resultaten bekijken" at bounding box center [719, 337] width 715 height 36
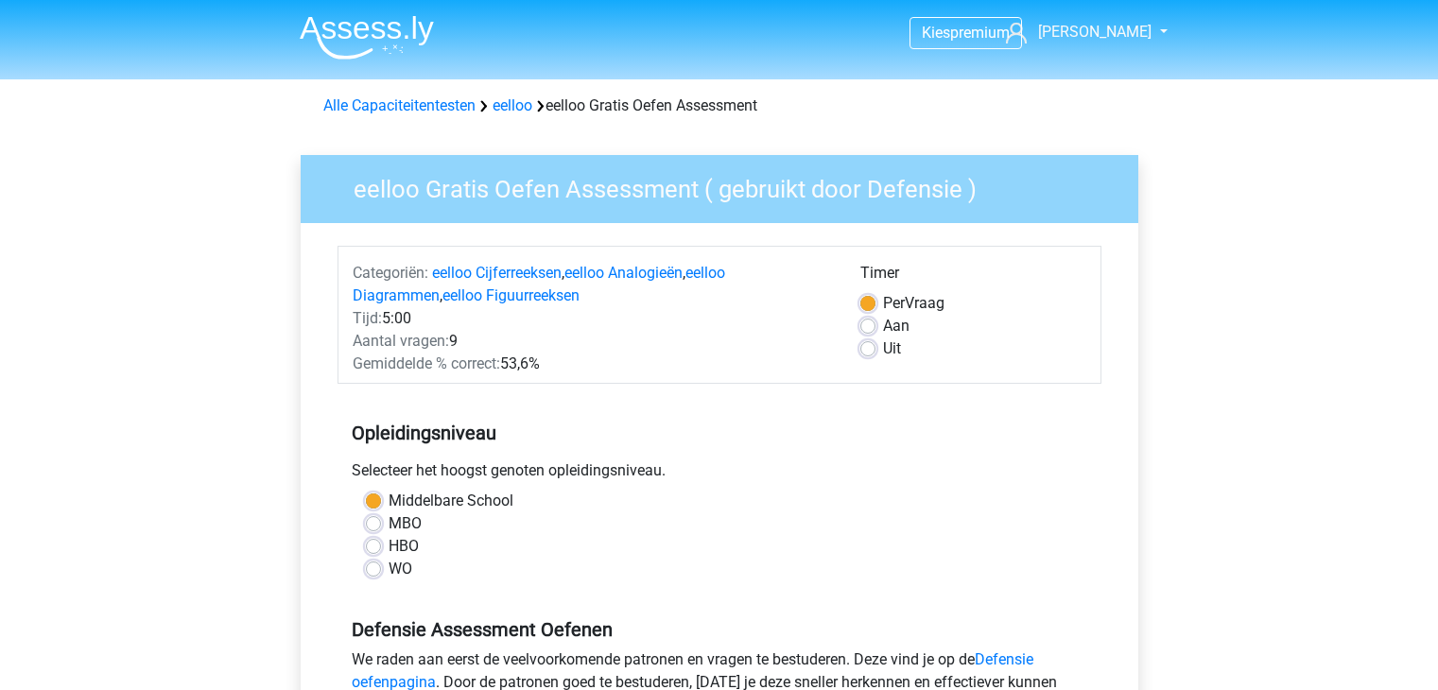
scroll to position [284, 0]
